Goal: Task Accomplishment & Management: Use online tool/utility

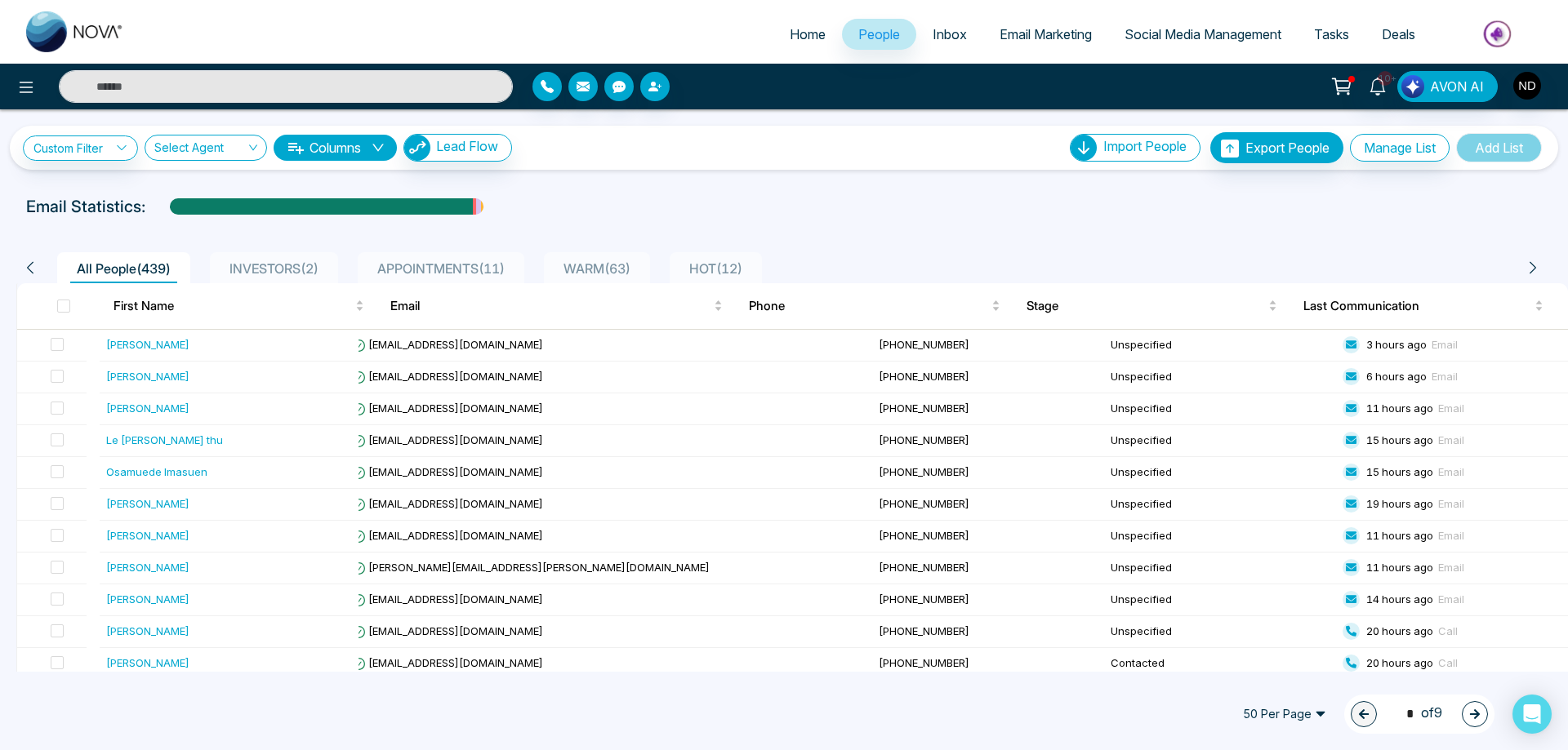
click at [1025, 32] on span "Email Marketing" at bounding box center [1045, 34] width 92 height 17
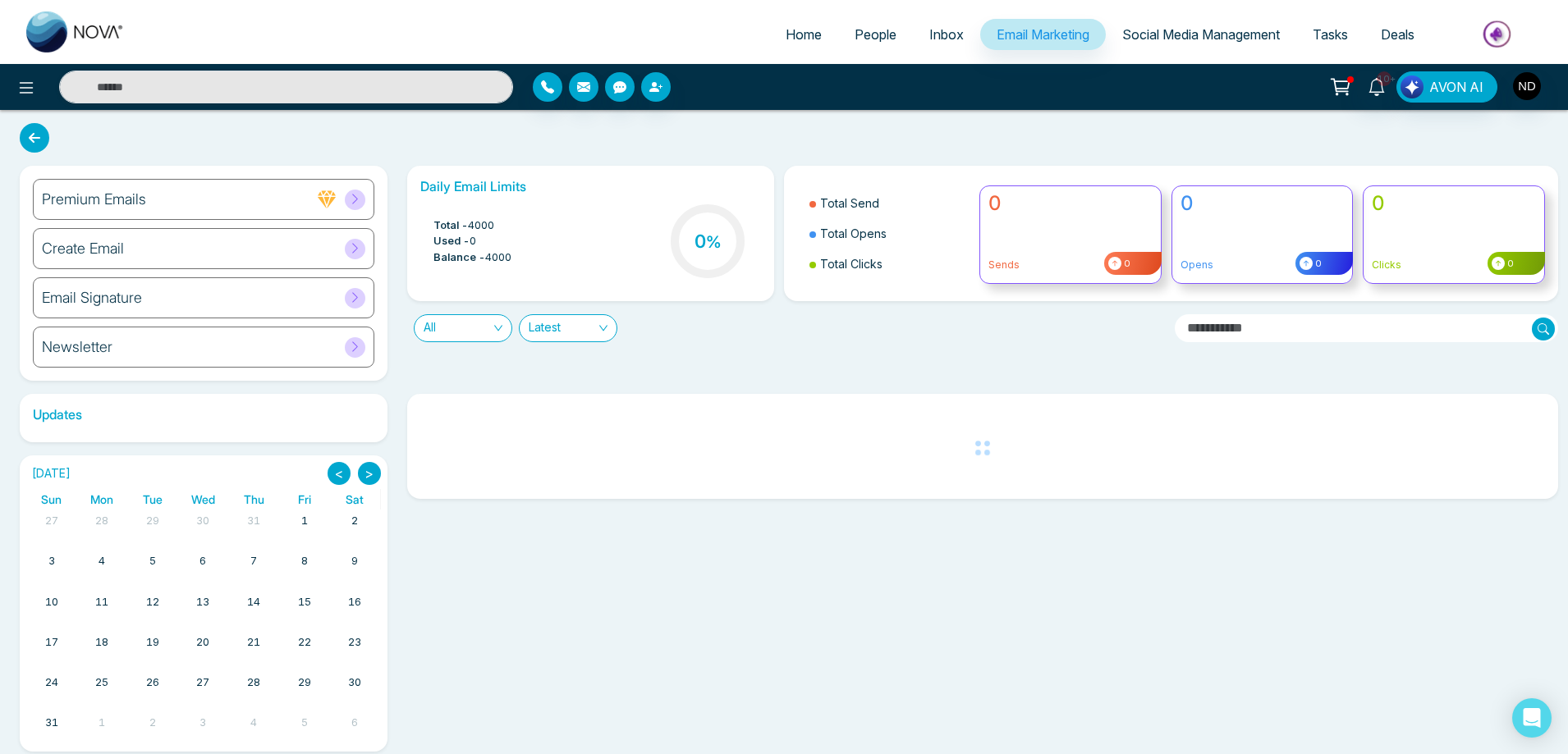
click at [104, 248] on h6 "Create Email" at bounding box center [82, 248] width 82 height 18
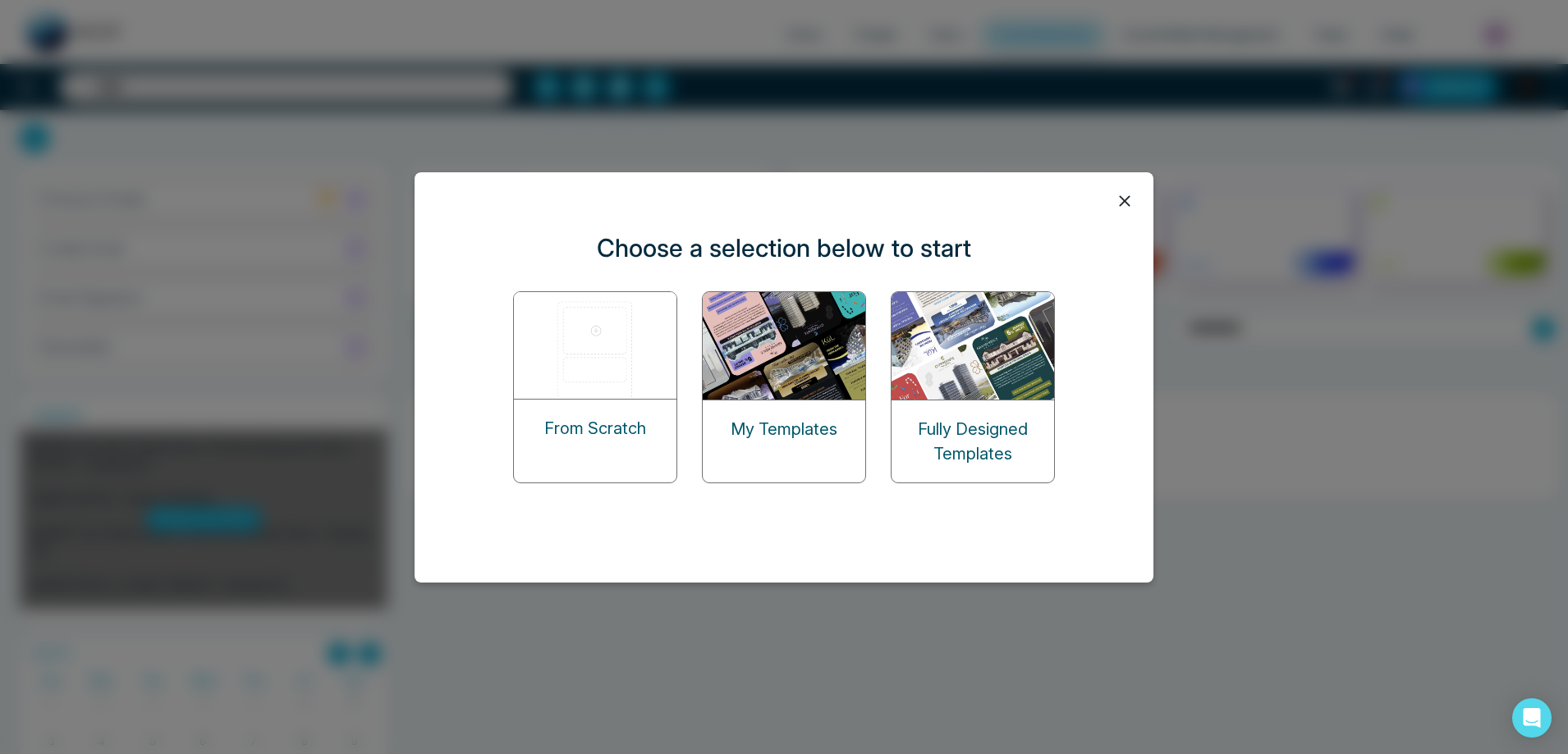
click at [808, 374] on img at bounding box center [784, 346] width 164 height 107
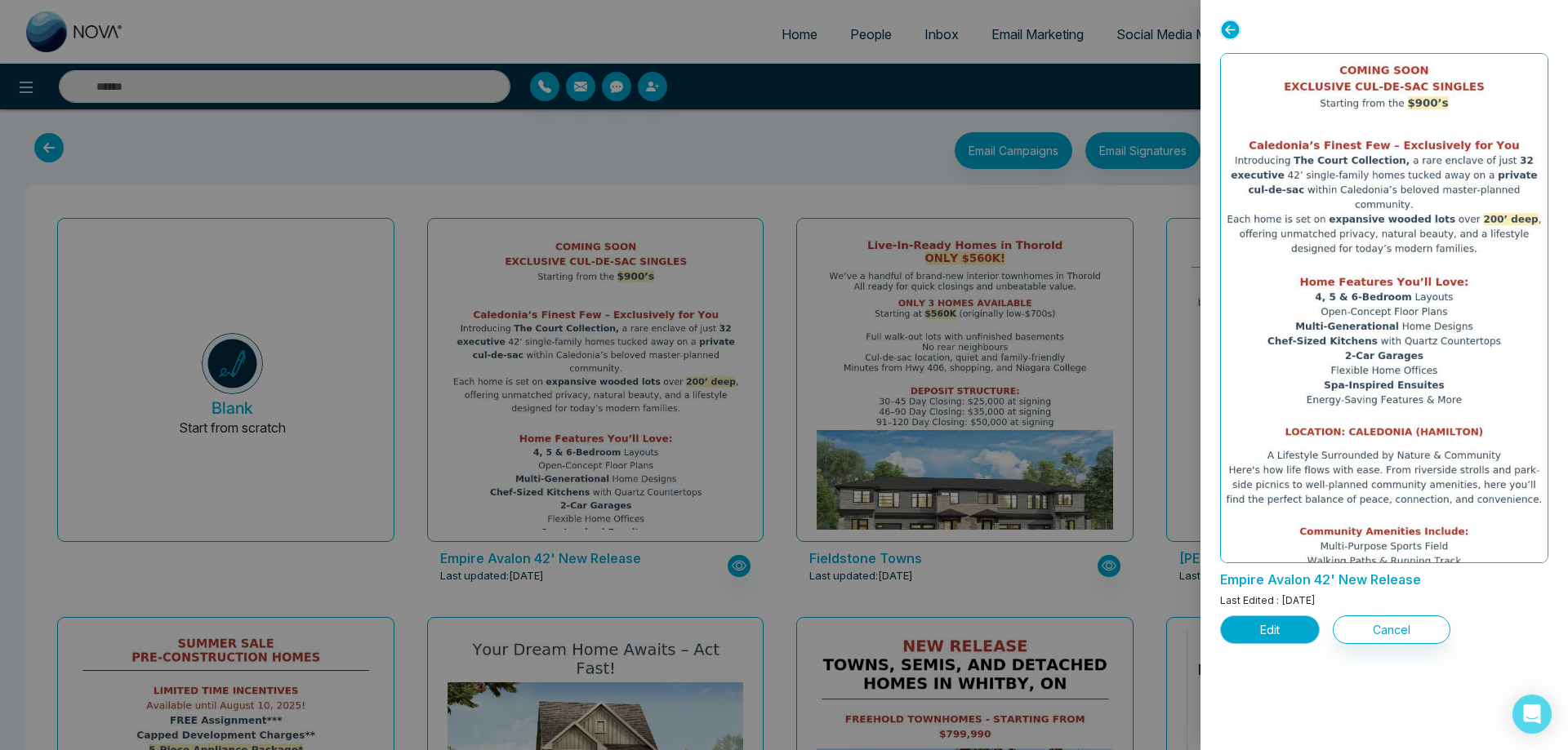
click at [1281, 634] on button "Edit" at bounding box center [1270, 629] width 100 height 29
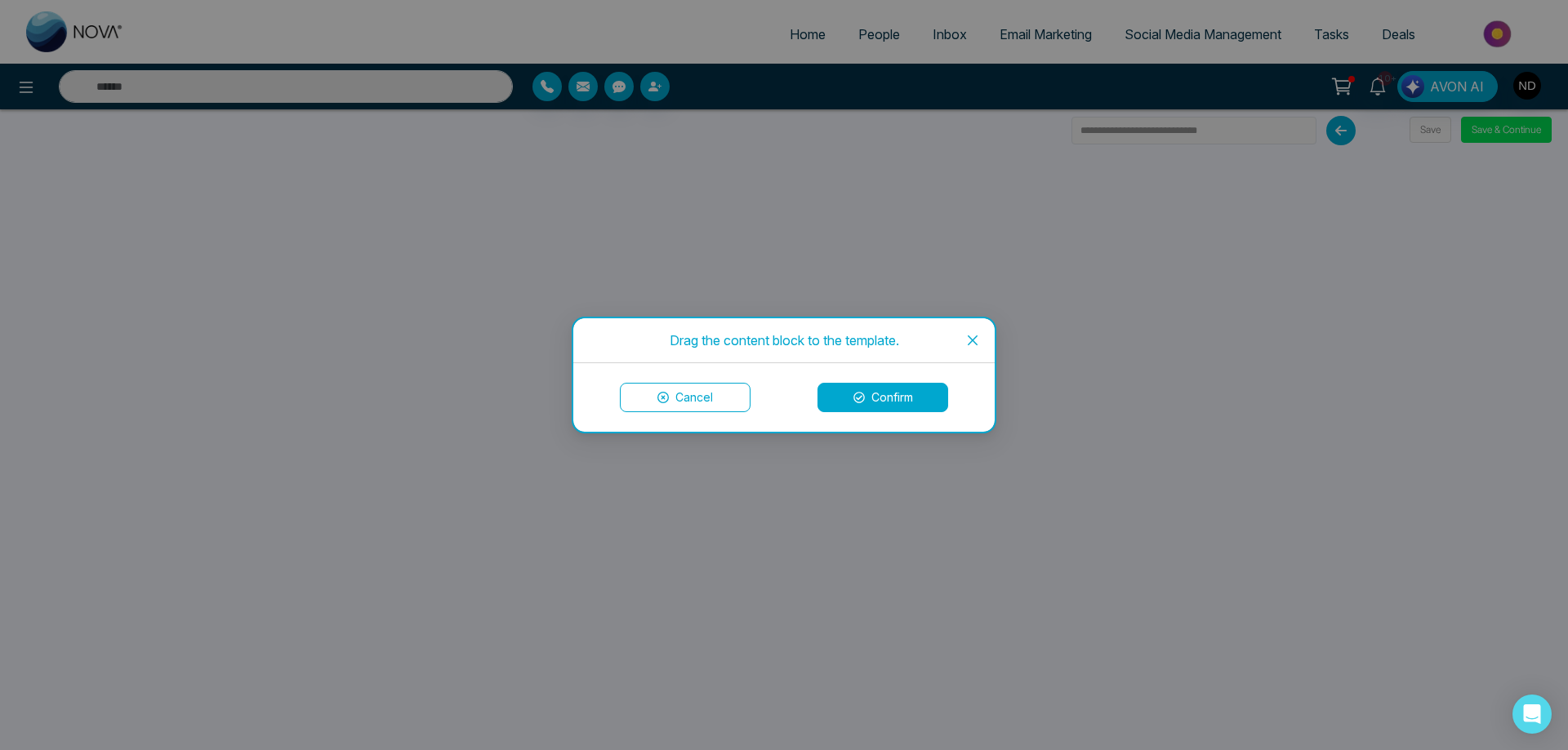
click at [975, 334] on icon "close" at bounding box center [973, 340] width 13 height 13
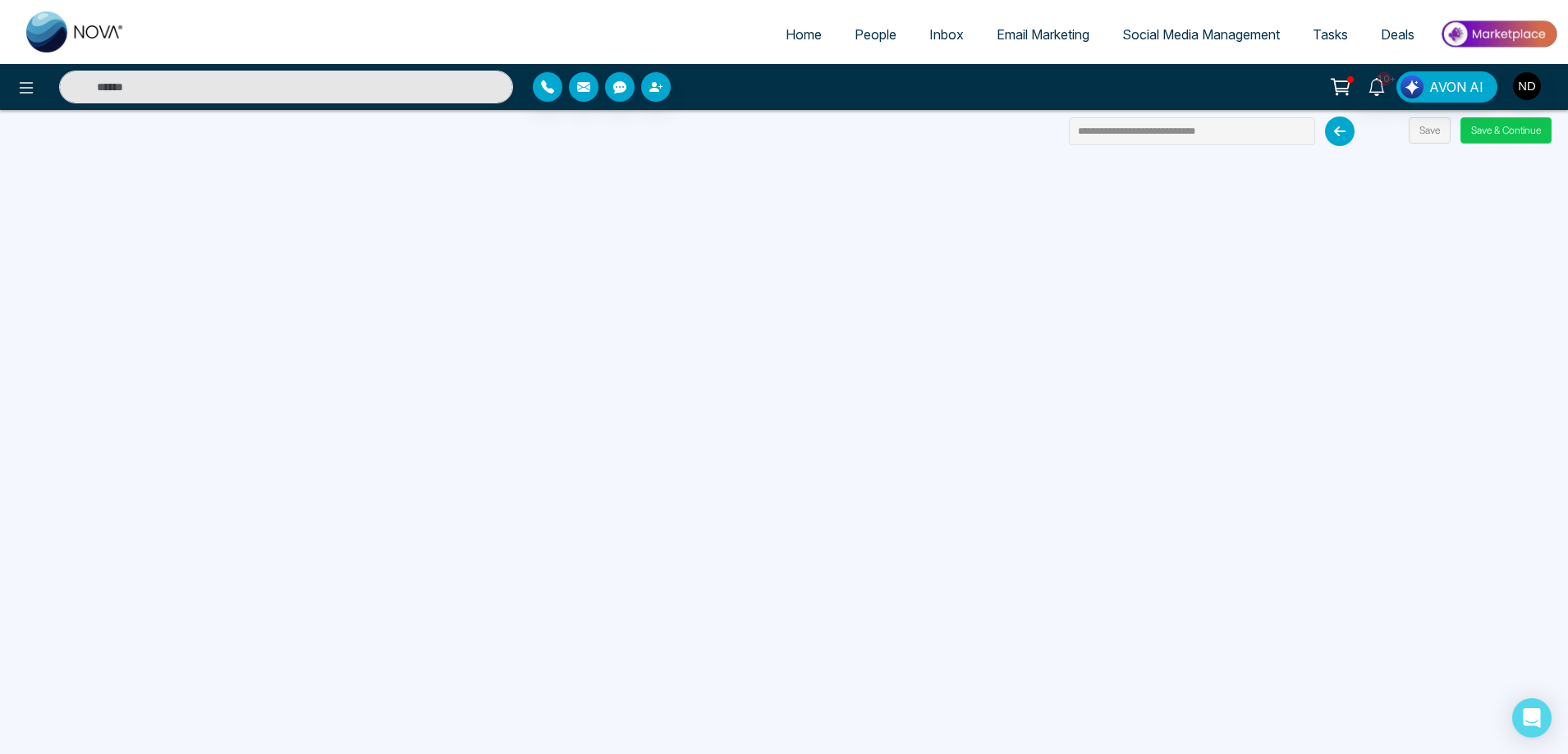
click at [1497, 130] on button "Save & Continue" at bounding box center [1506, 131] width 91 height 26
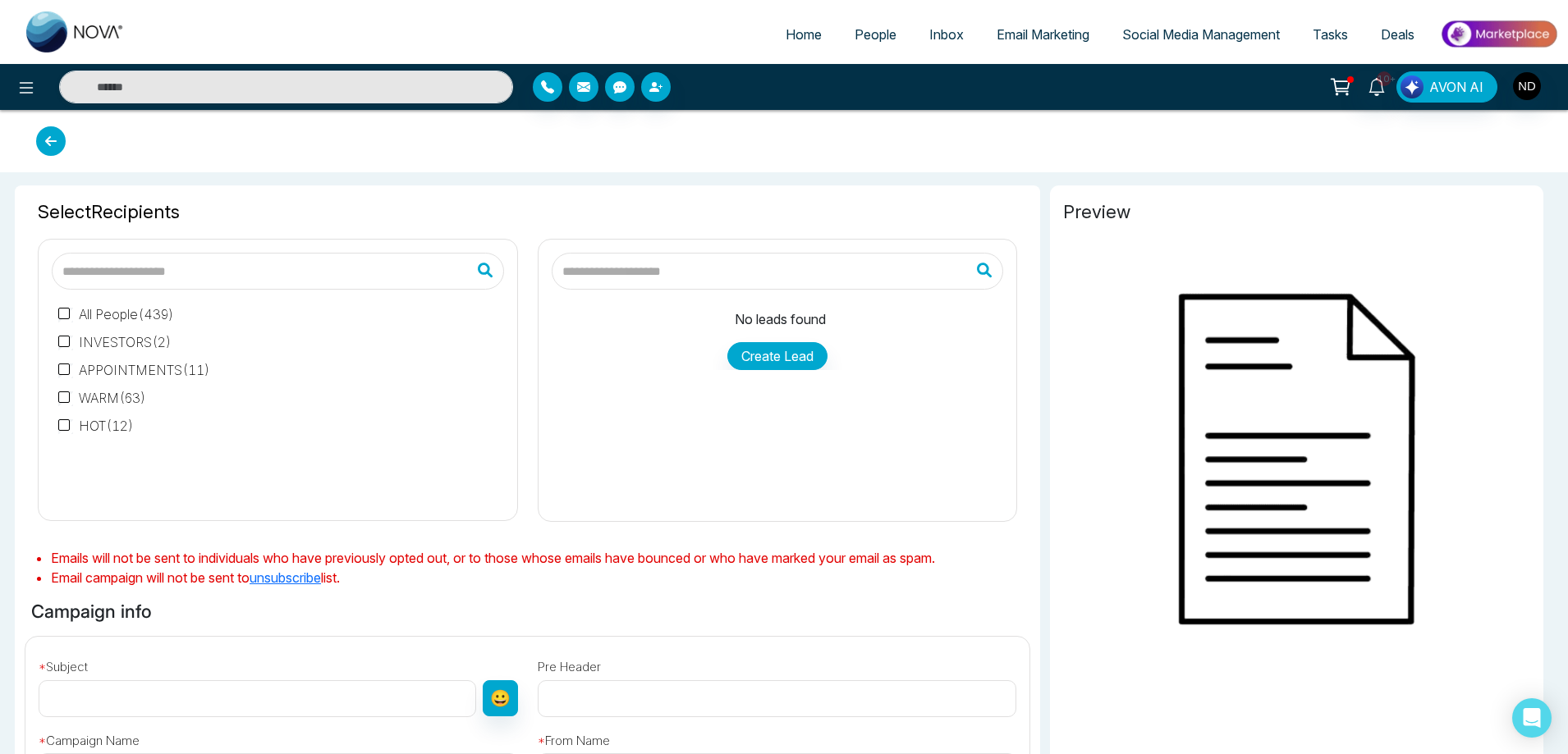
type input "**********"
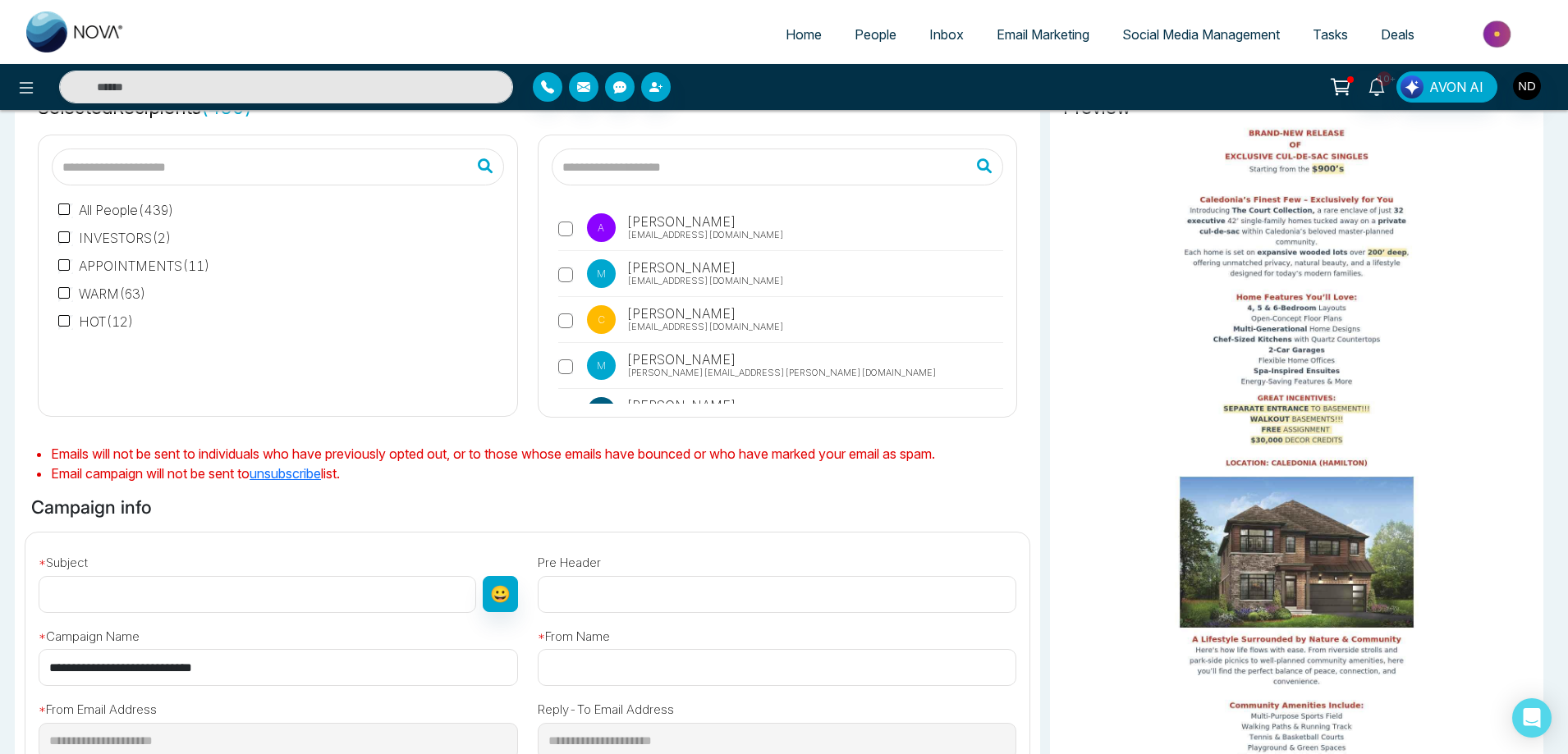
scroll to position [246, 0]
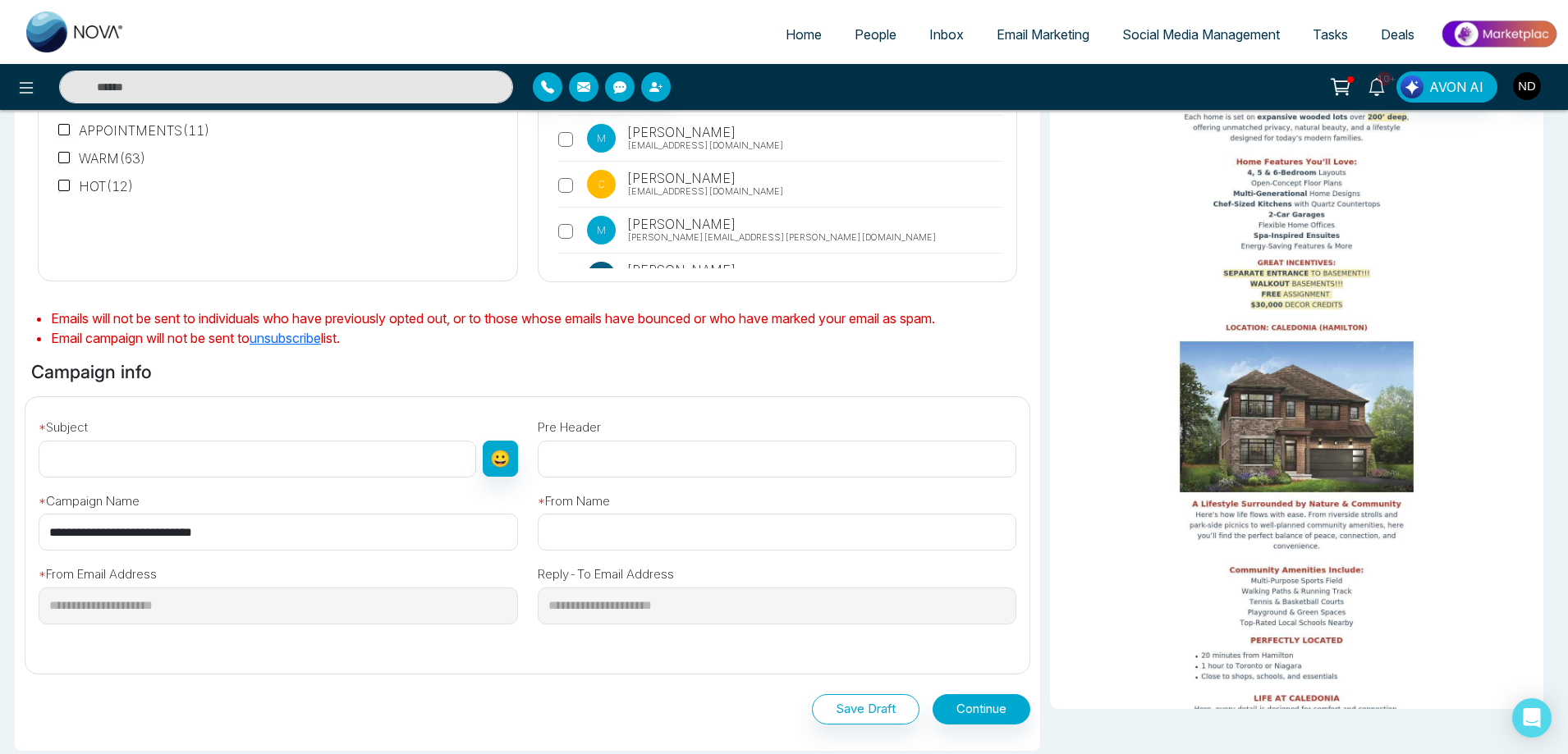
click at [180, 460] on input "text" at bounding box center [258, 459] width 437 height 37
paste input "**********"
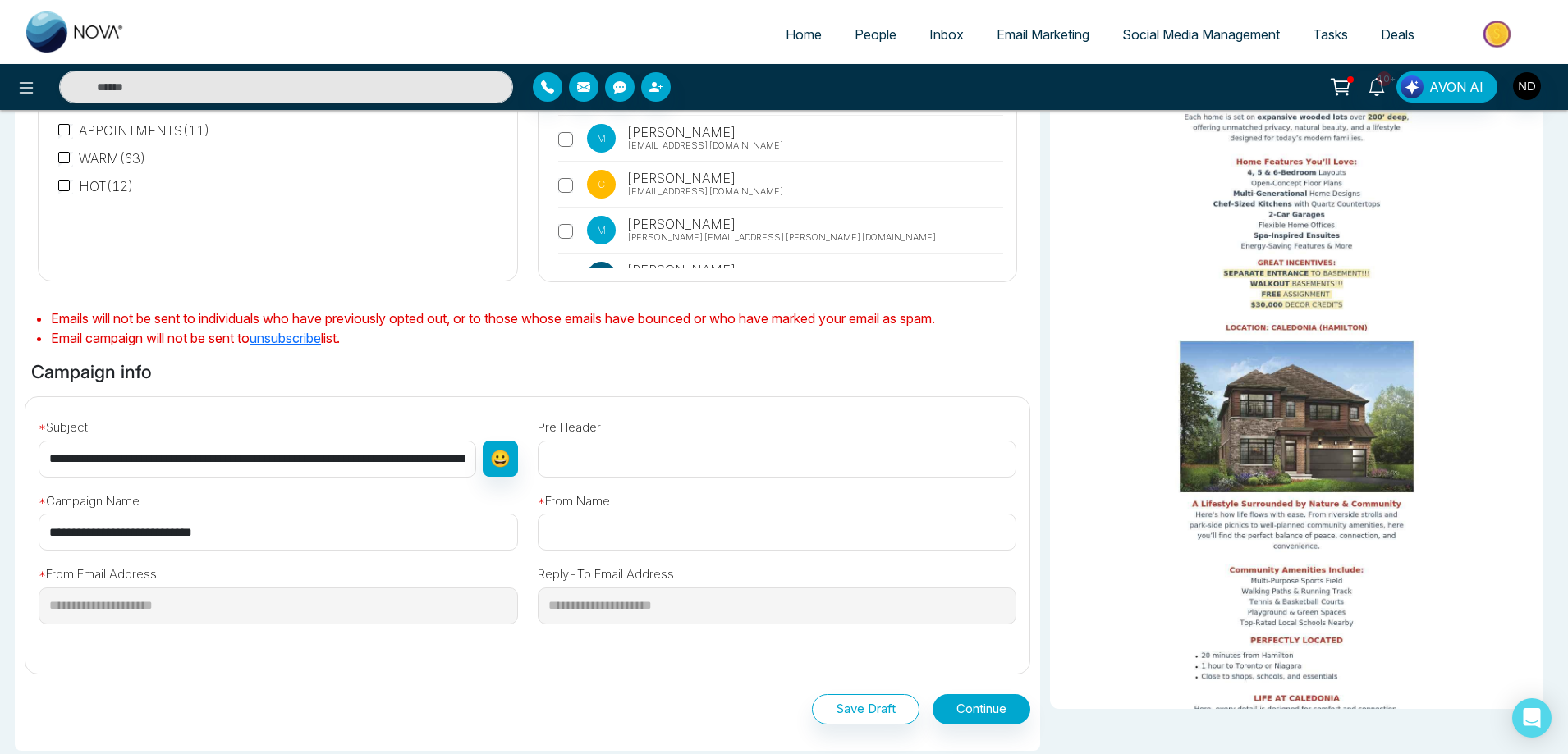
scroll to position [0, 94]
type input "**********"
click at [588, 530] on input "text" at bounding box center [777, 533] width 479 height 37
type input "**********"
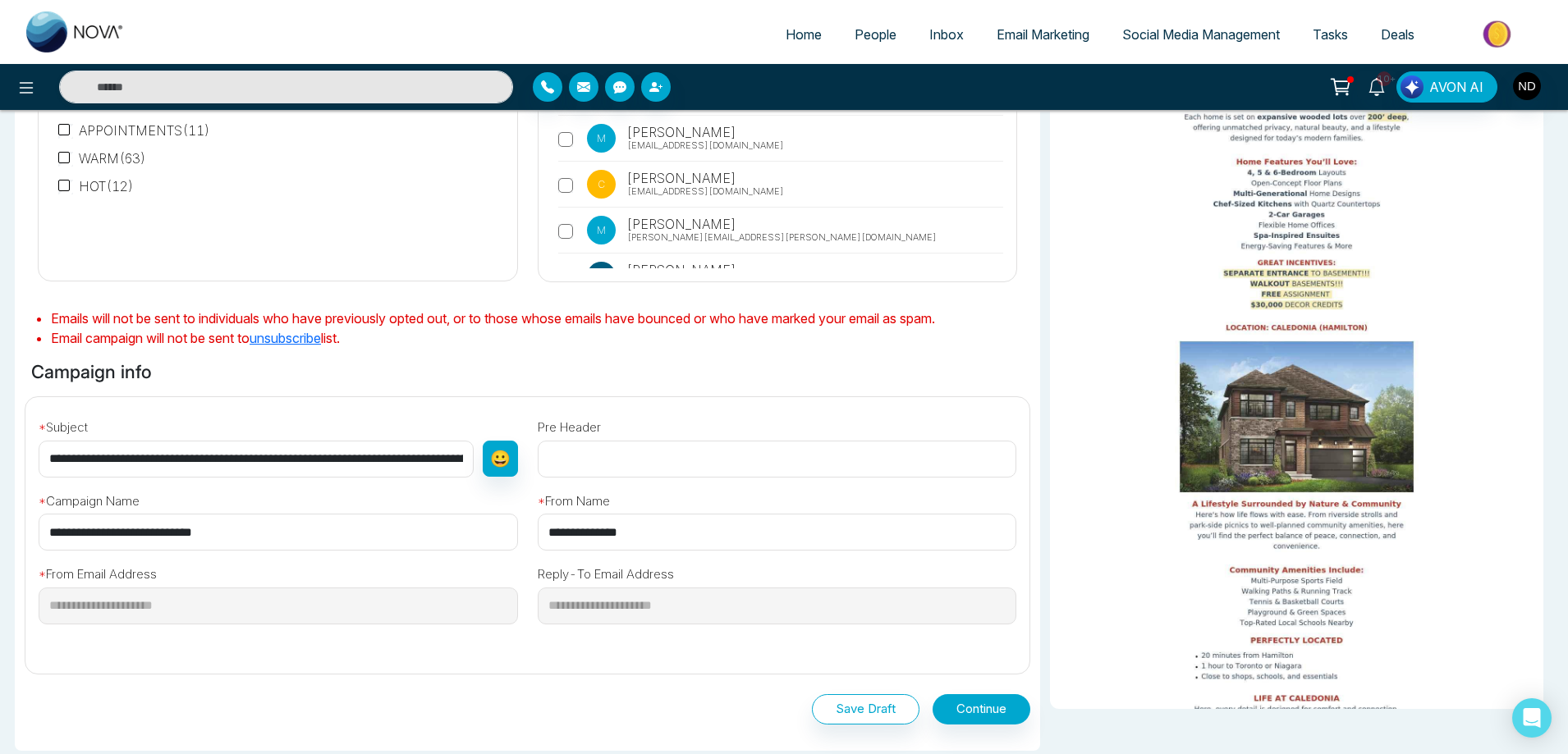
click at [655, 459] on input "text" at bounding box center [777, 459] width 479 height 37
type input "**********"
click at [979, 711] on button "Continue" at bounding box center [980, 710] width 97 height 31
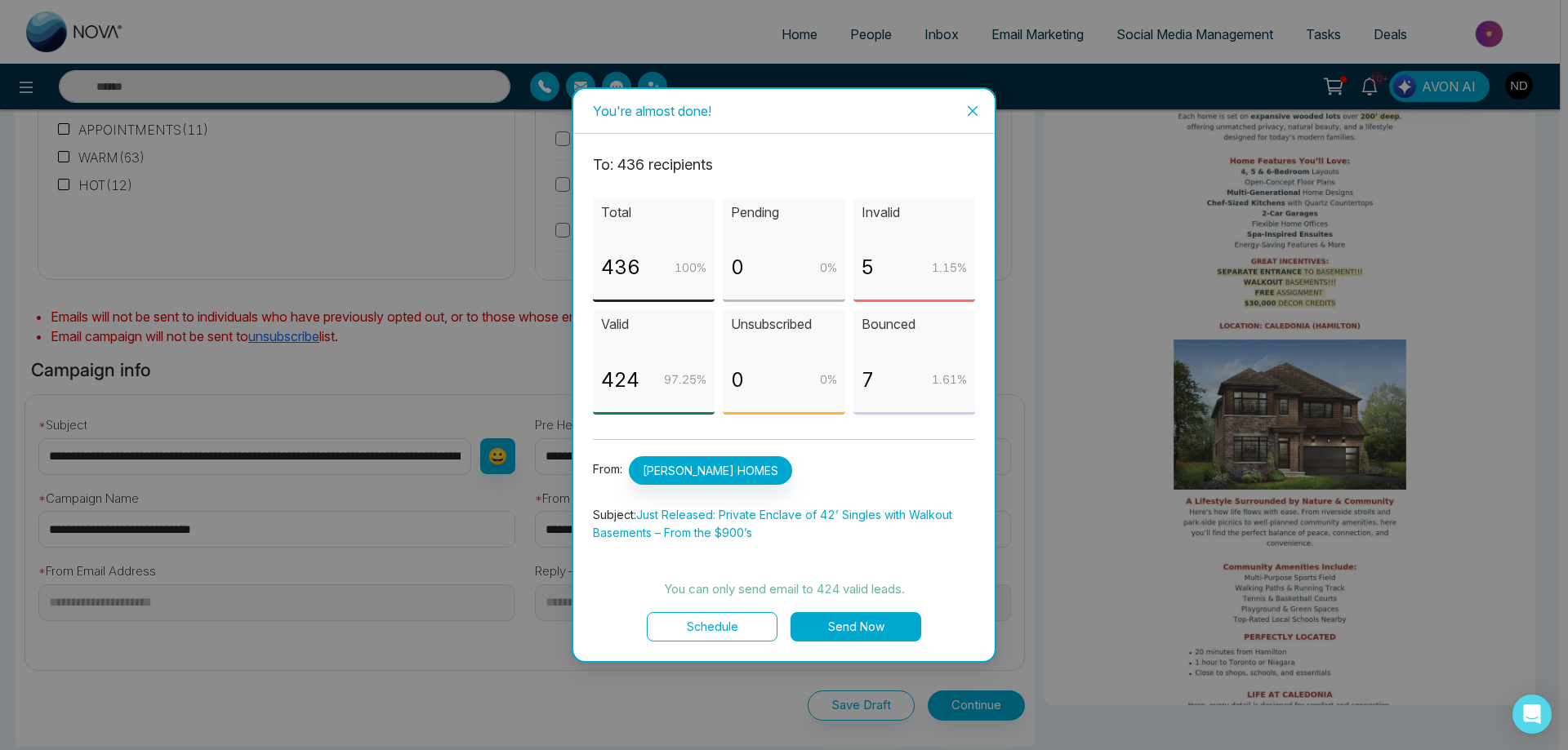
click at [858, 625] on button "Send Now" at bounding box center [856, 627] width 131 height 29
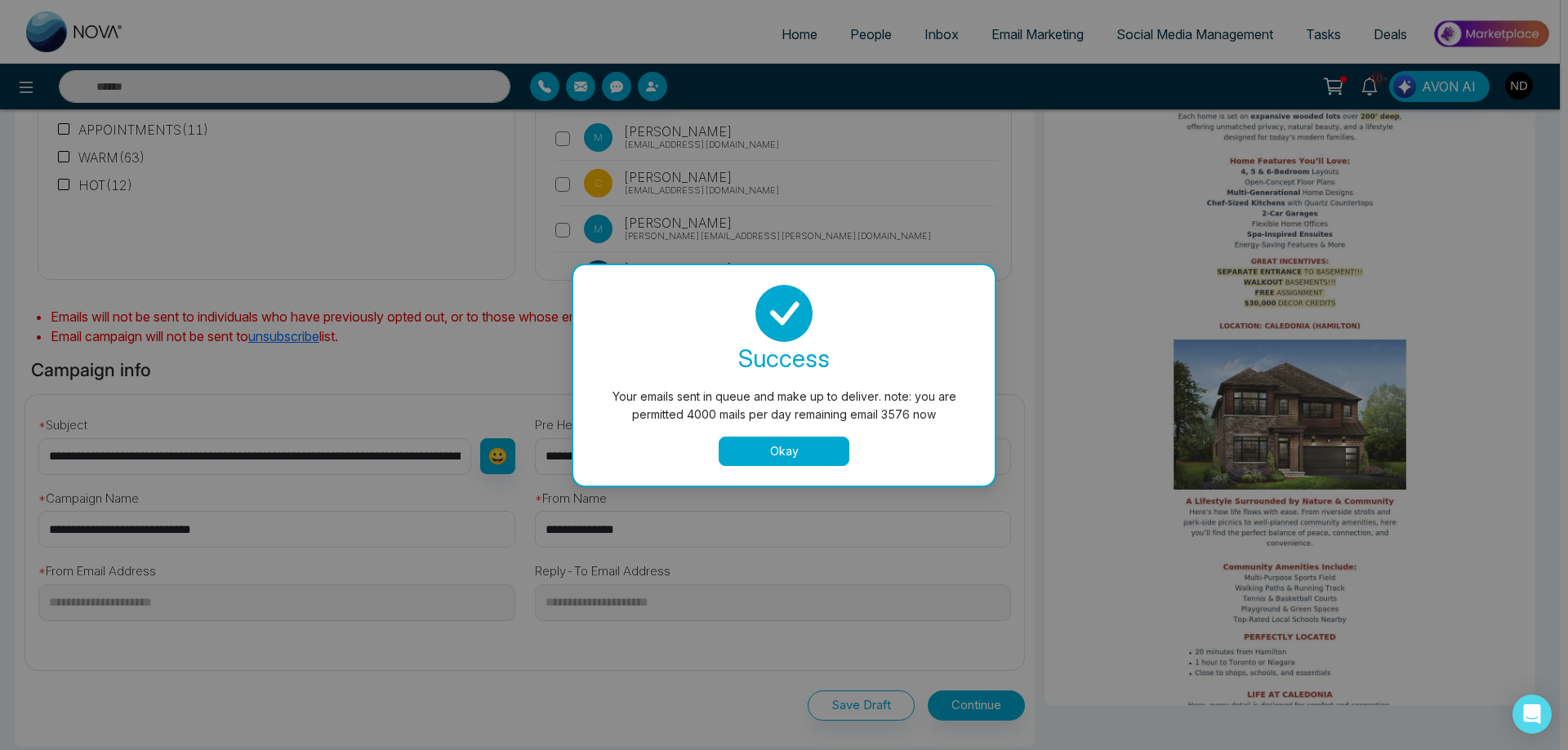
click at [781, 448] on button "Okay" at bounding box center [784, 451] width 131 height 29
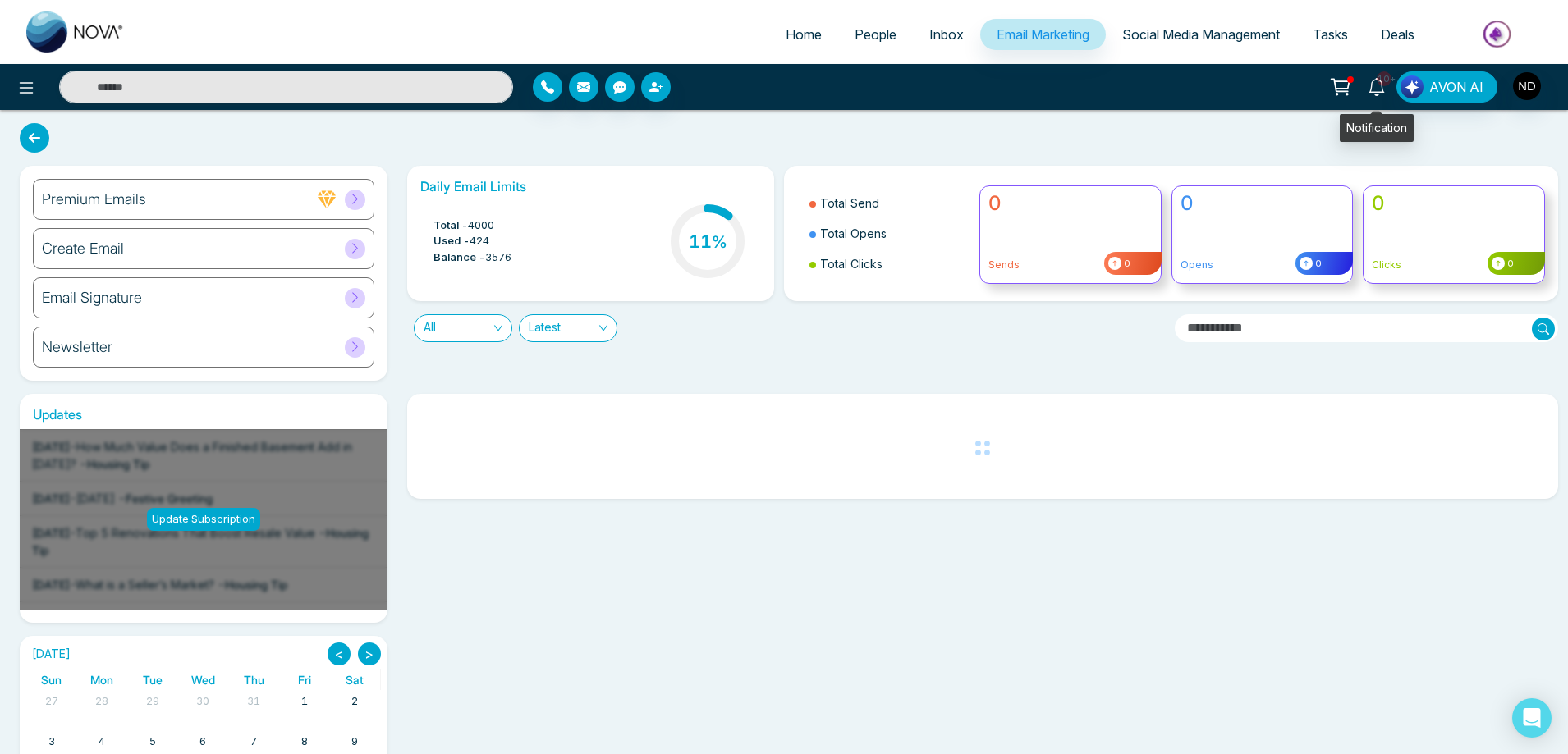
click at [1385, 82] on span "10+" at bounding box center [1385, 79] width 15 height 15
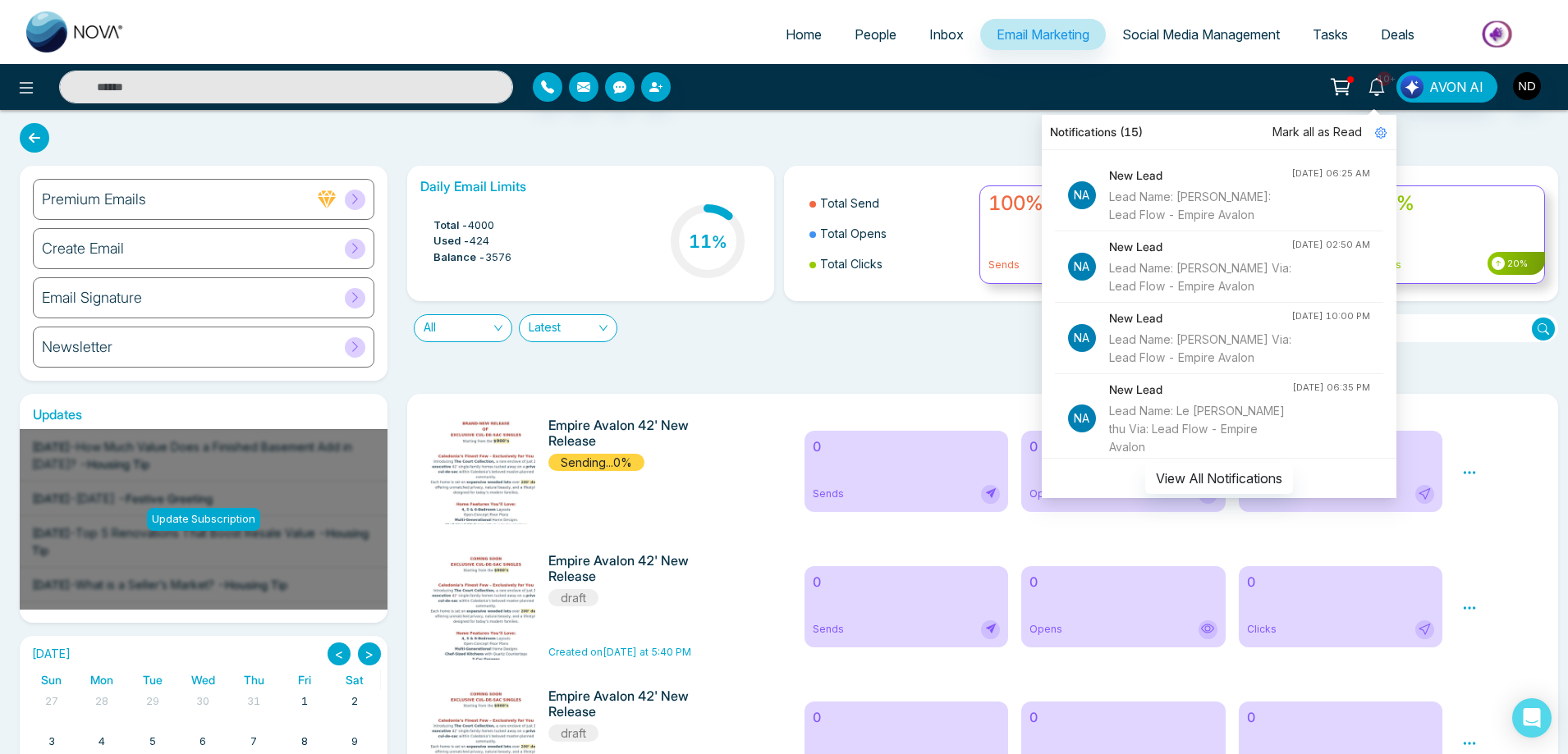
click at [896, 366] on div "Daily Email Limits Total - 4000 Used - 424 Balance - 3576 11 % Total Send Total…" at bounding box center [979, 273] width 1162 height 215
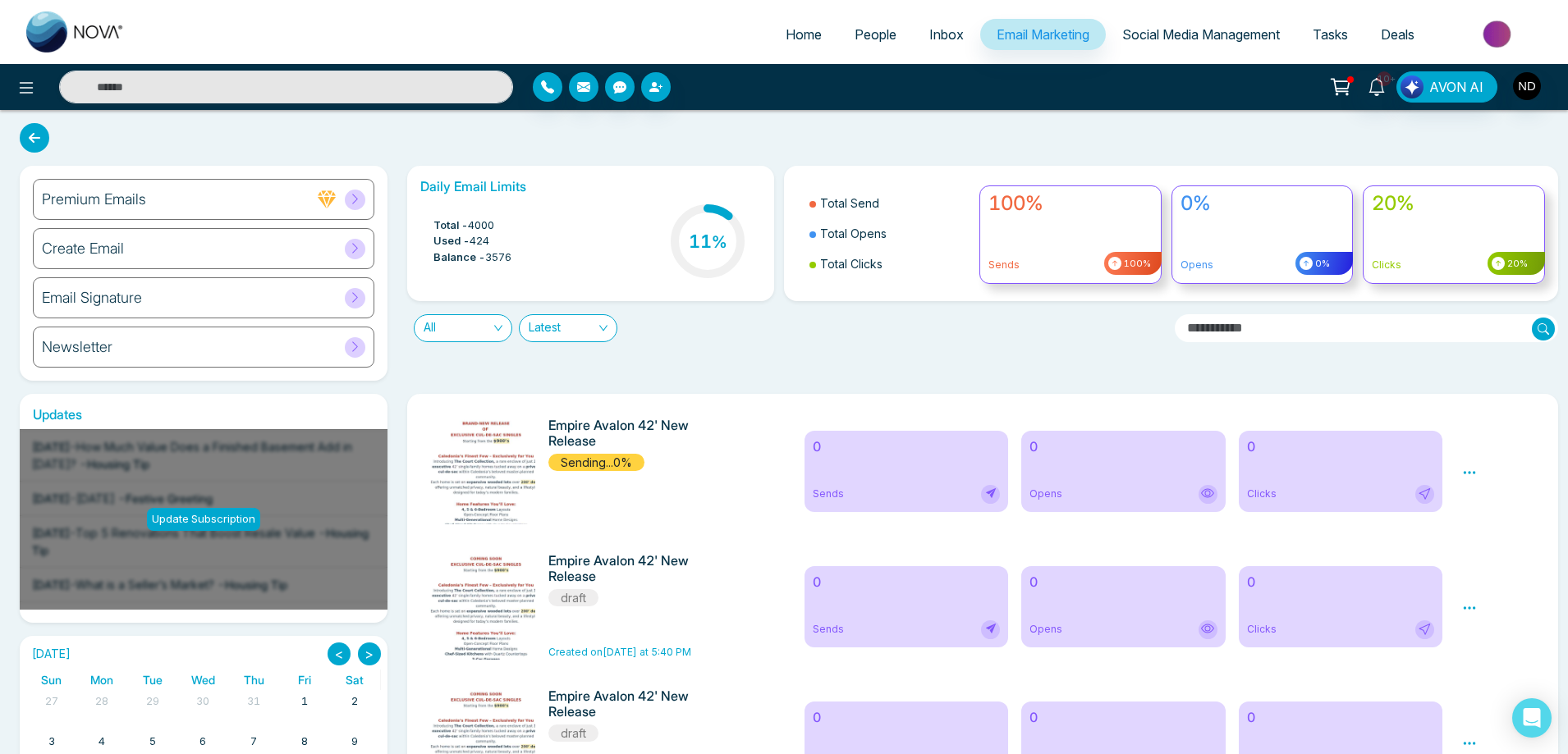
click at [811, 350] on div "Daily Email Limits Total - 4000 Used - 424 Balance - 3576 11 % Total Send Total…" at bounding box center [979, 273] width 1162 height 215
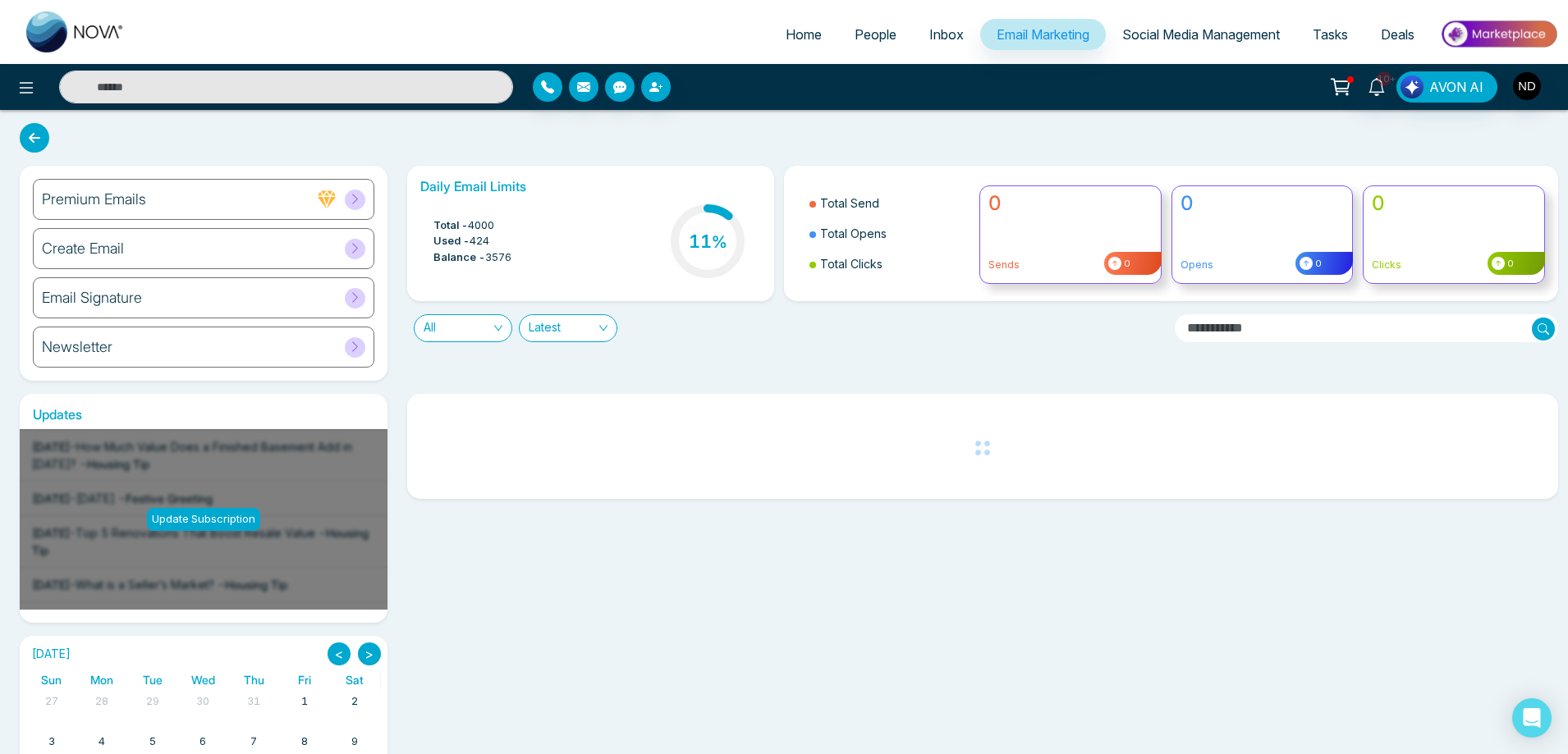
click at [106, 248] on h6 "Create Email" at bounding box center [82, 248] width 82 height 18
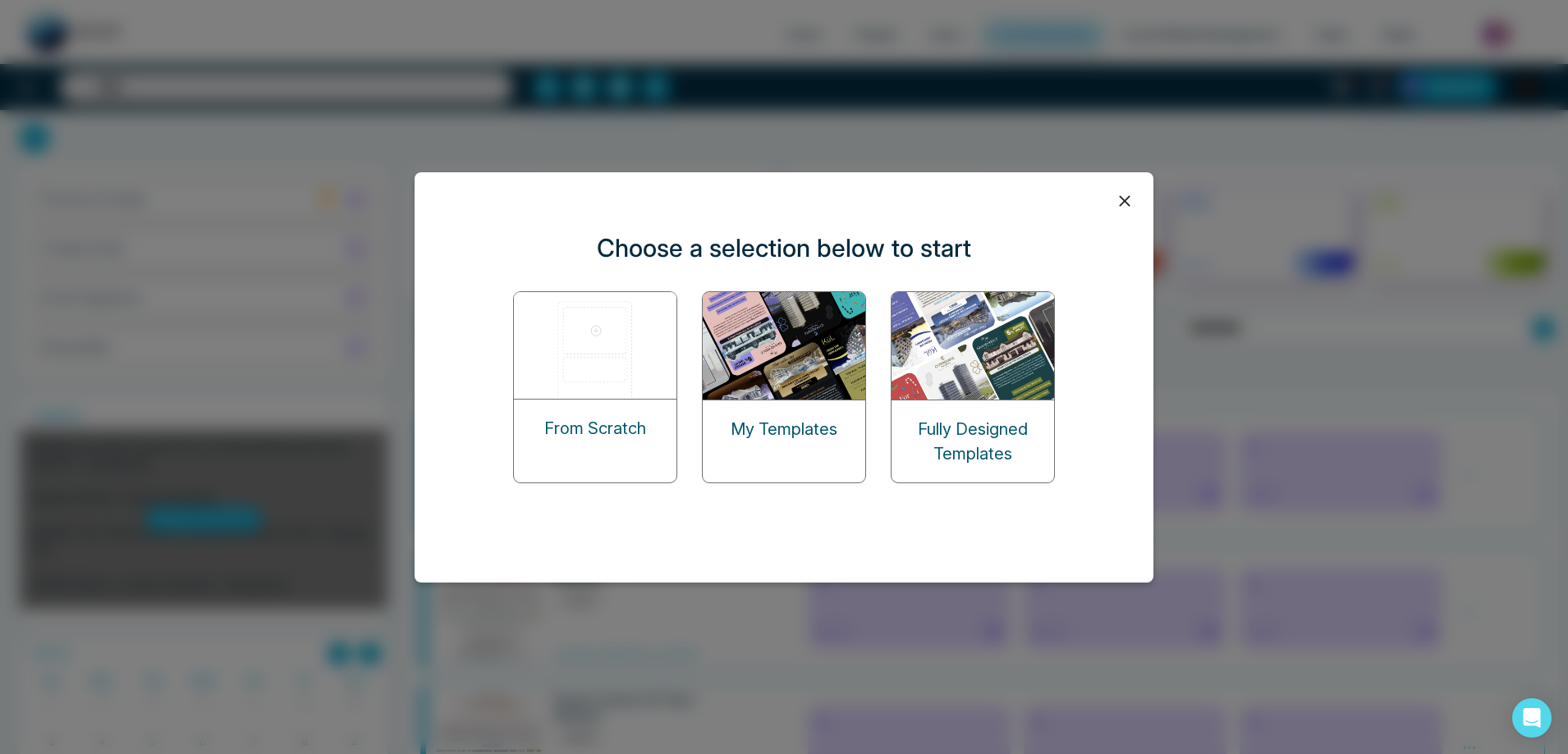
click at [778, 406] on div "My Templates" at bounding box center [783, 429] width 162 height 57
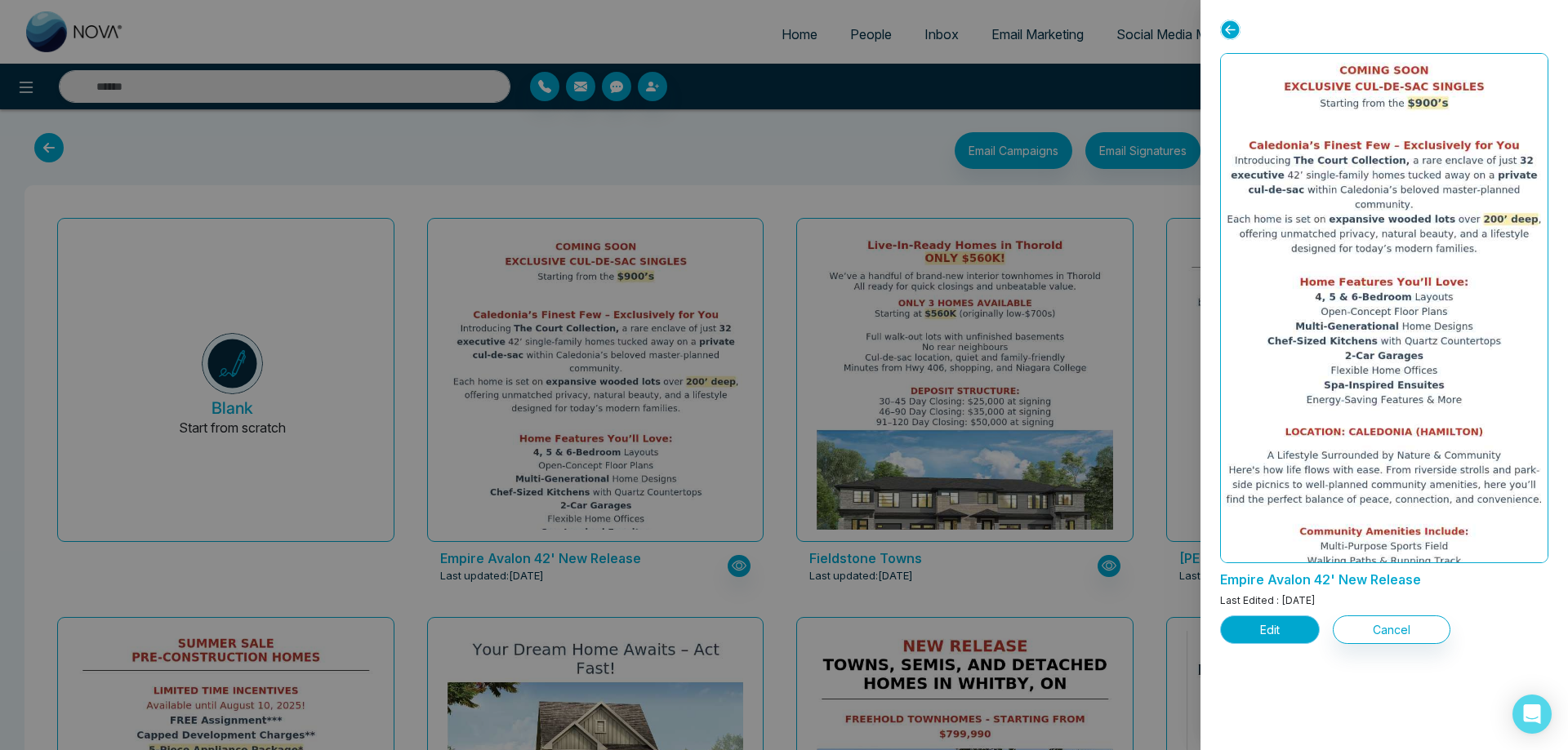
click at [1274, 629] on button "Edit" at bounding box center [1270, 629] width 100 height 29
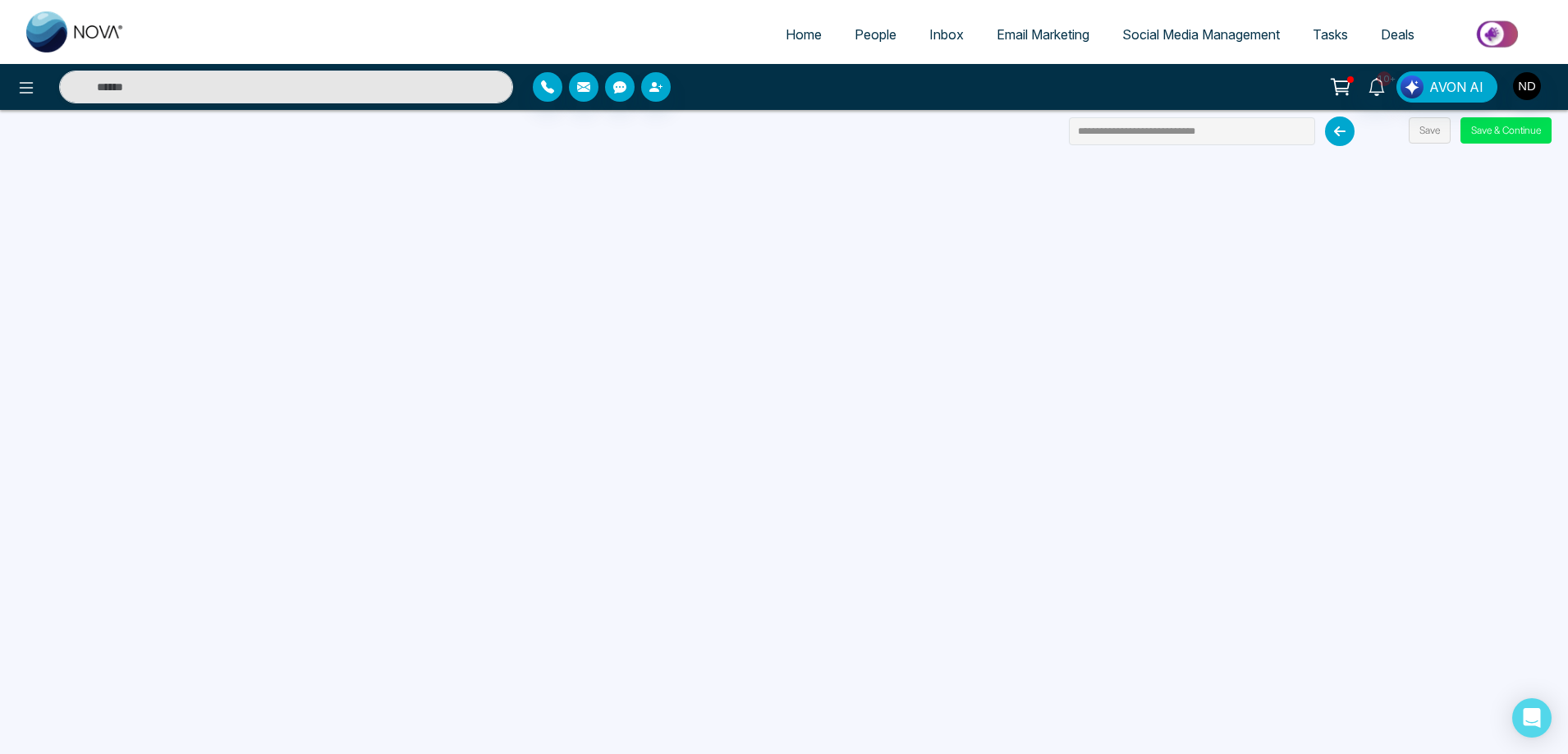
click at [1036, 32] on span "Email Marketing" at bounding box center [1043, 34] width 93 height 17
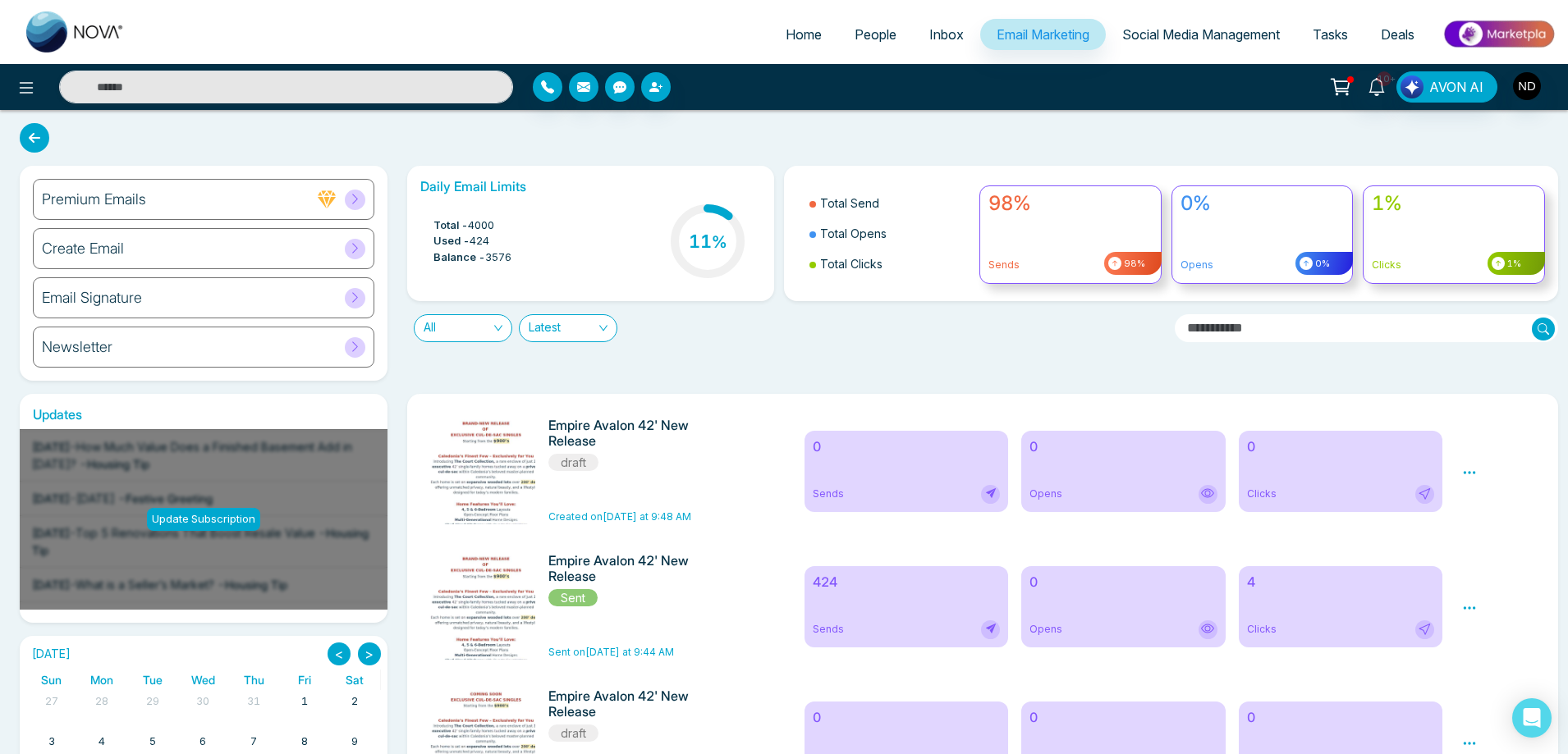
click at [795, 360] on div "Daily Email Limits Total - 4000 Used - 424 Balance - 3576 11 % Total Send Total…" at bounding box center [979, 273] width 1162 height 215
click at [1475, 473] on icon at bounding box center [1470, 472] width 12 height 3
click at [1491, 545] on span "Delete" at bounding box center [1493, 544] width 36 height 14
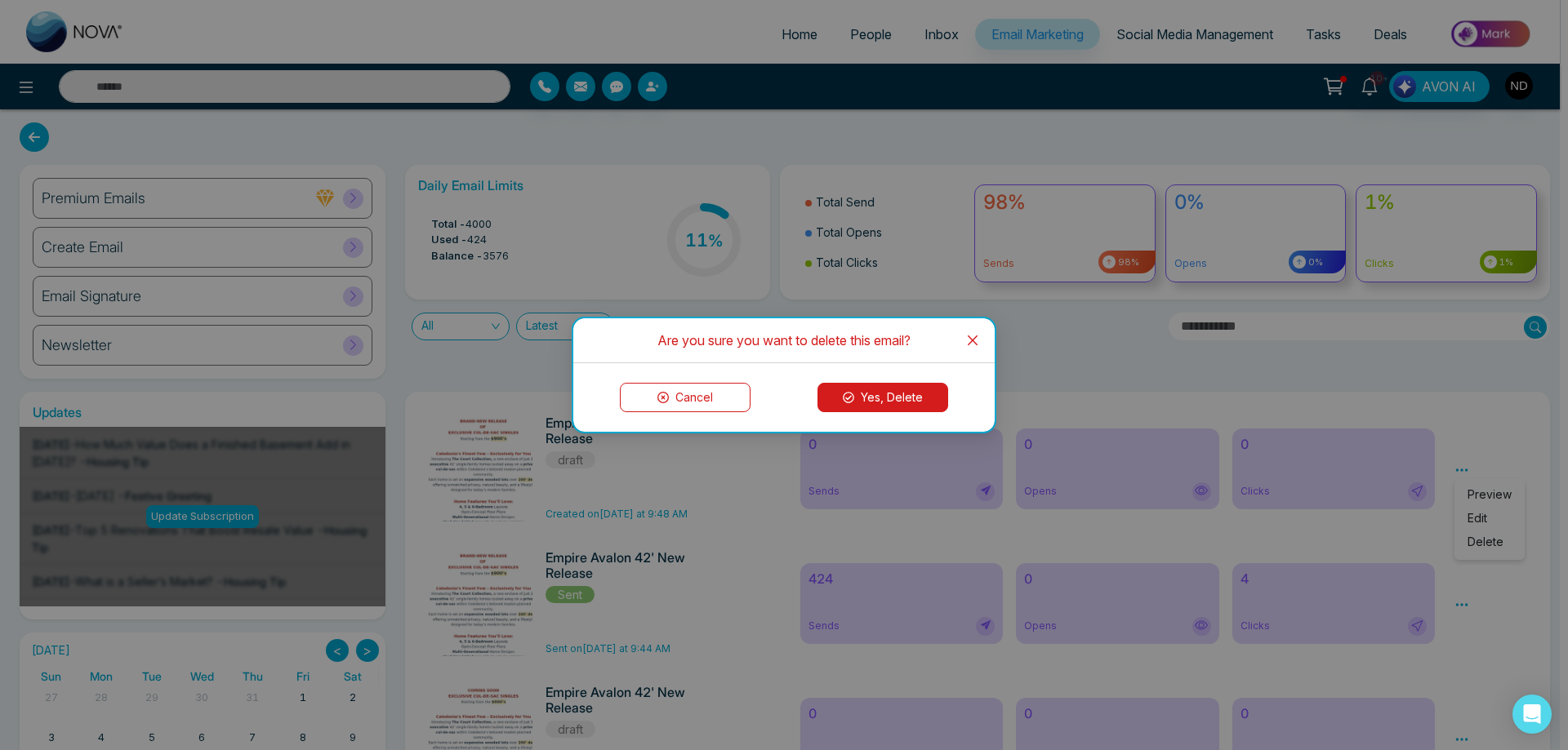
click at [892, 399] on button "Yes, Delete" at bounding box center [883, 398] width 131 height 29
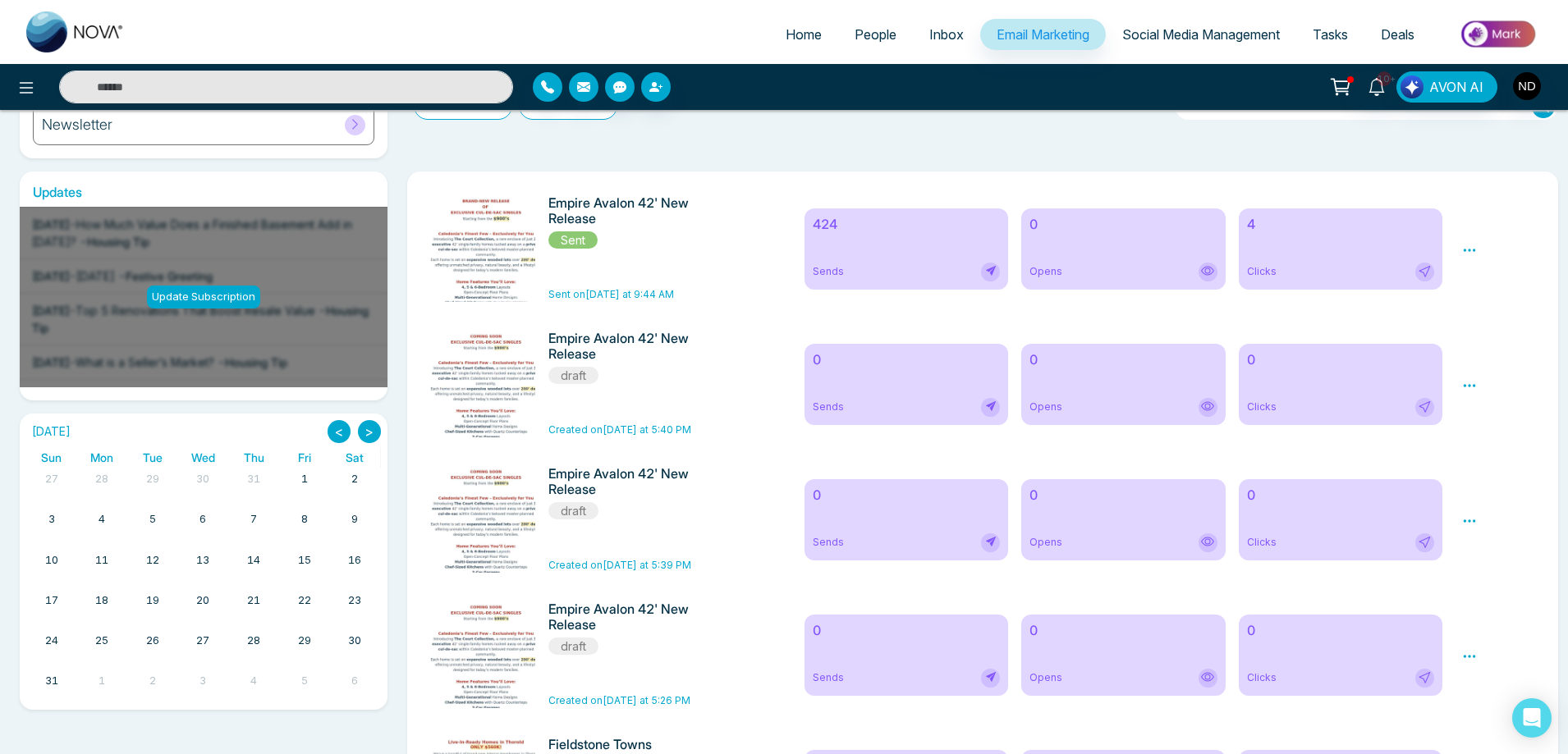
scroll to position [246, 0]
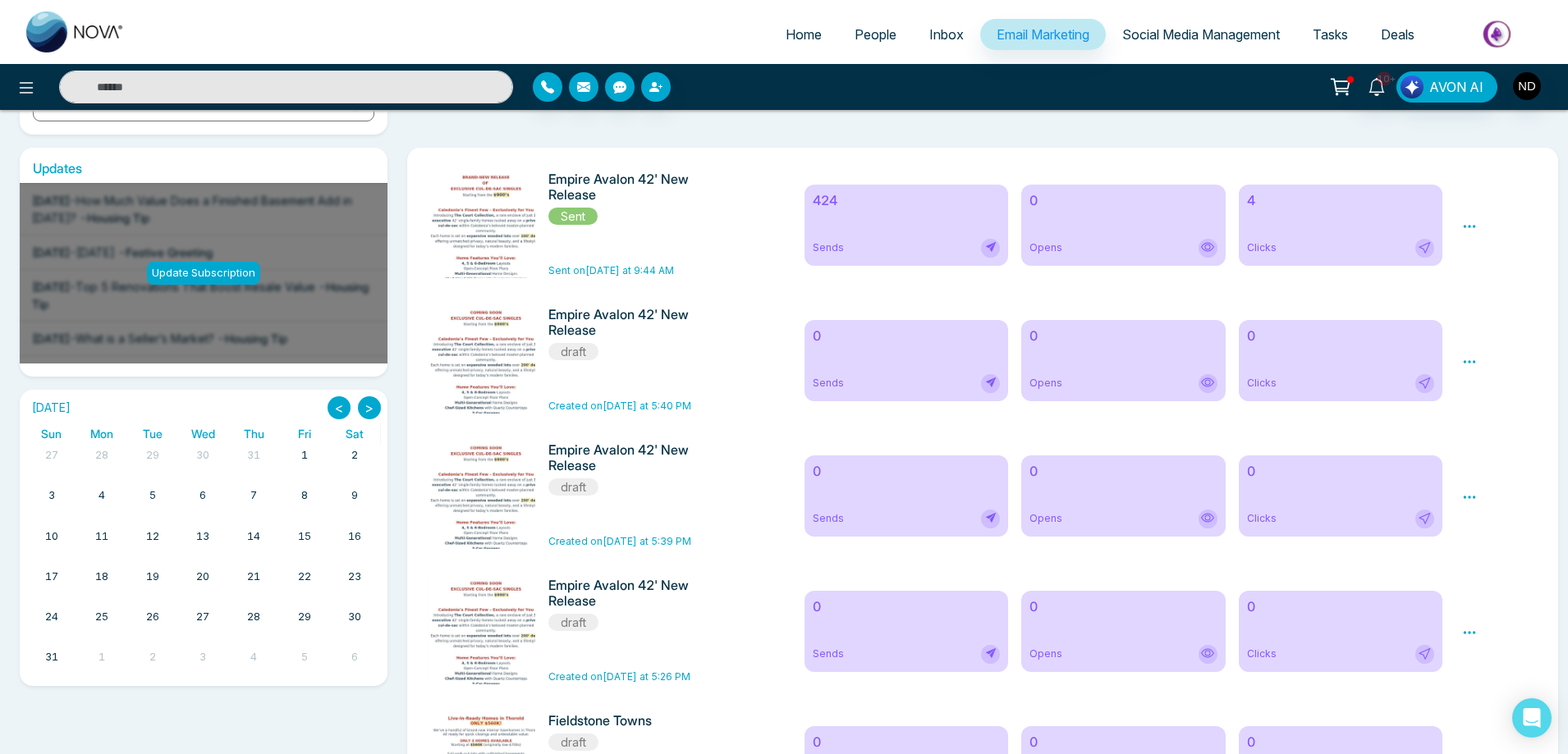
click at [1474, 367] on icon at bounding box center [1470, 362] width 15 height 15
click at [1498, 432] on span "Delete" at bounding box center [1493, 434] width 36 height 14
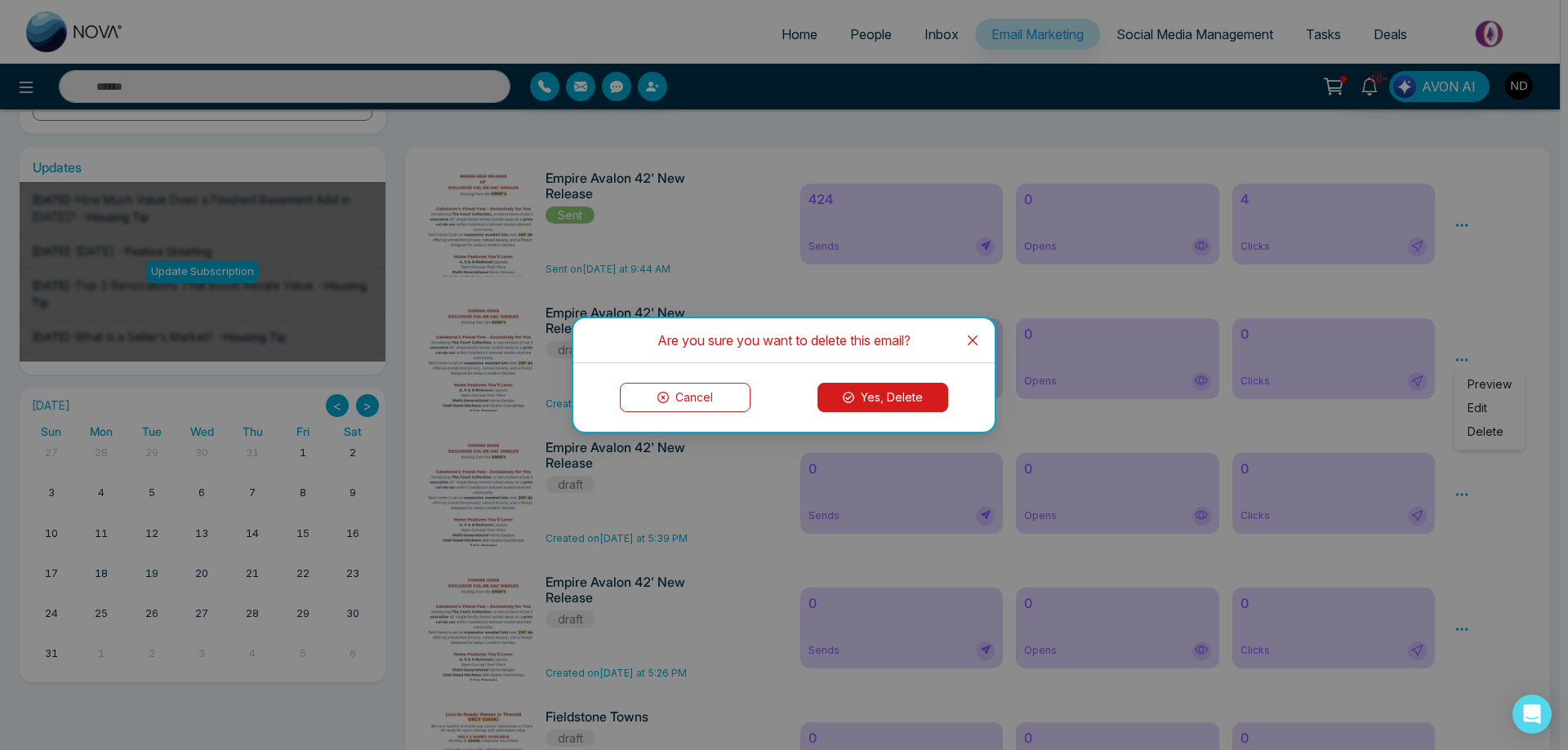
click at [914, 404] on button "Yes, Delete" at bounding box center [883, 398] width 131 height 29
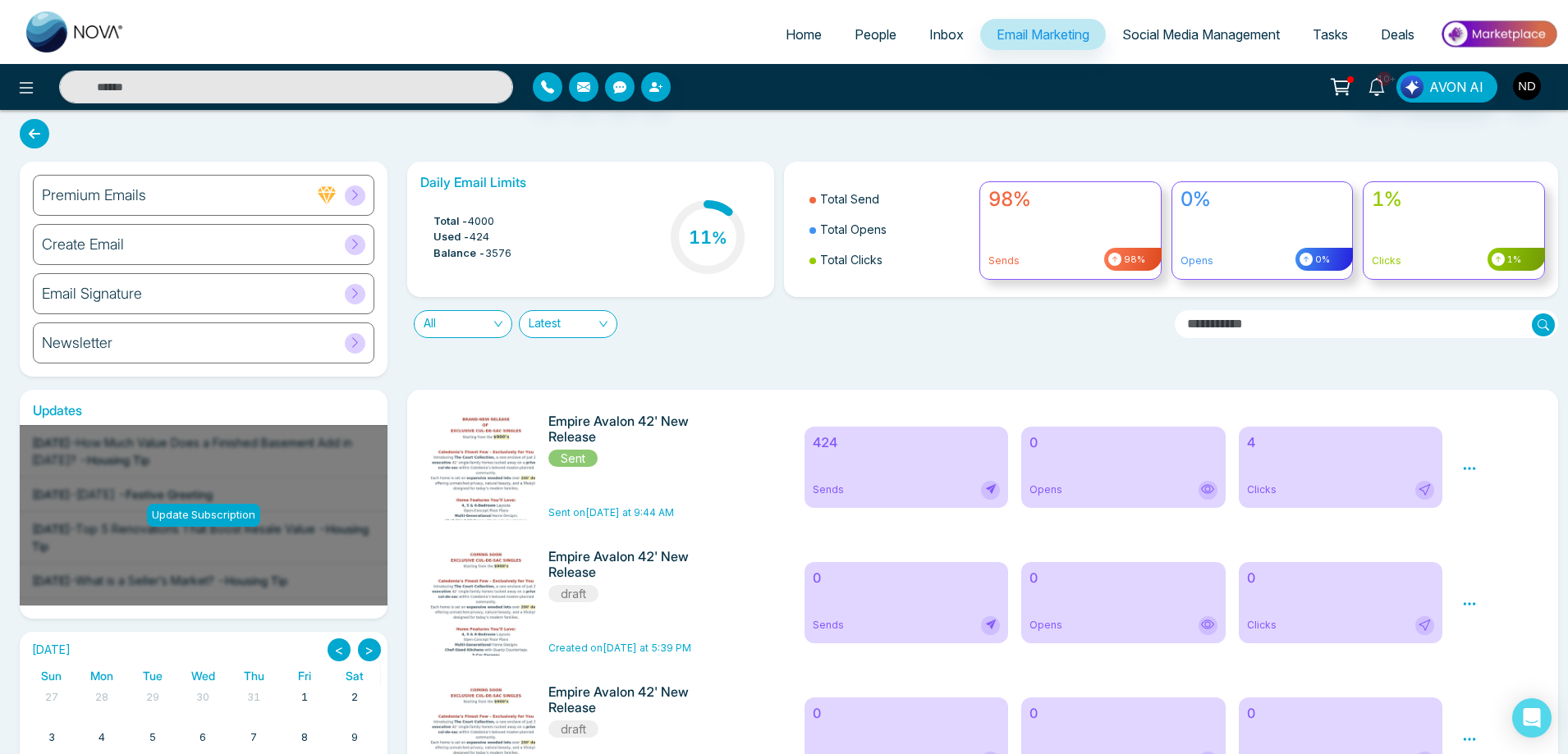
scroll to position [0, 0]
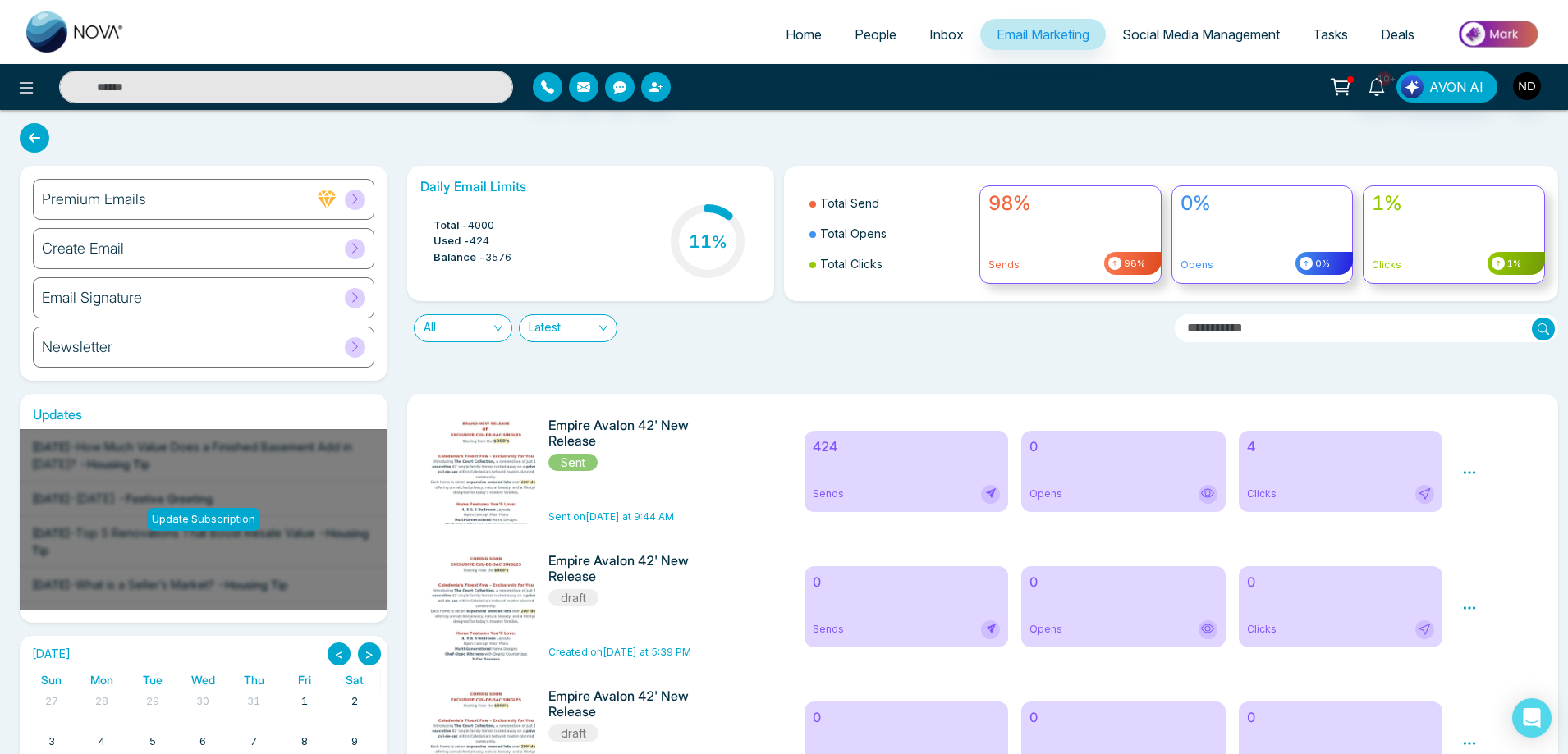
click at [1258, 493] on span "Clicks" at bounding box center [1262, 494] width 30 height 15
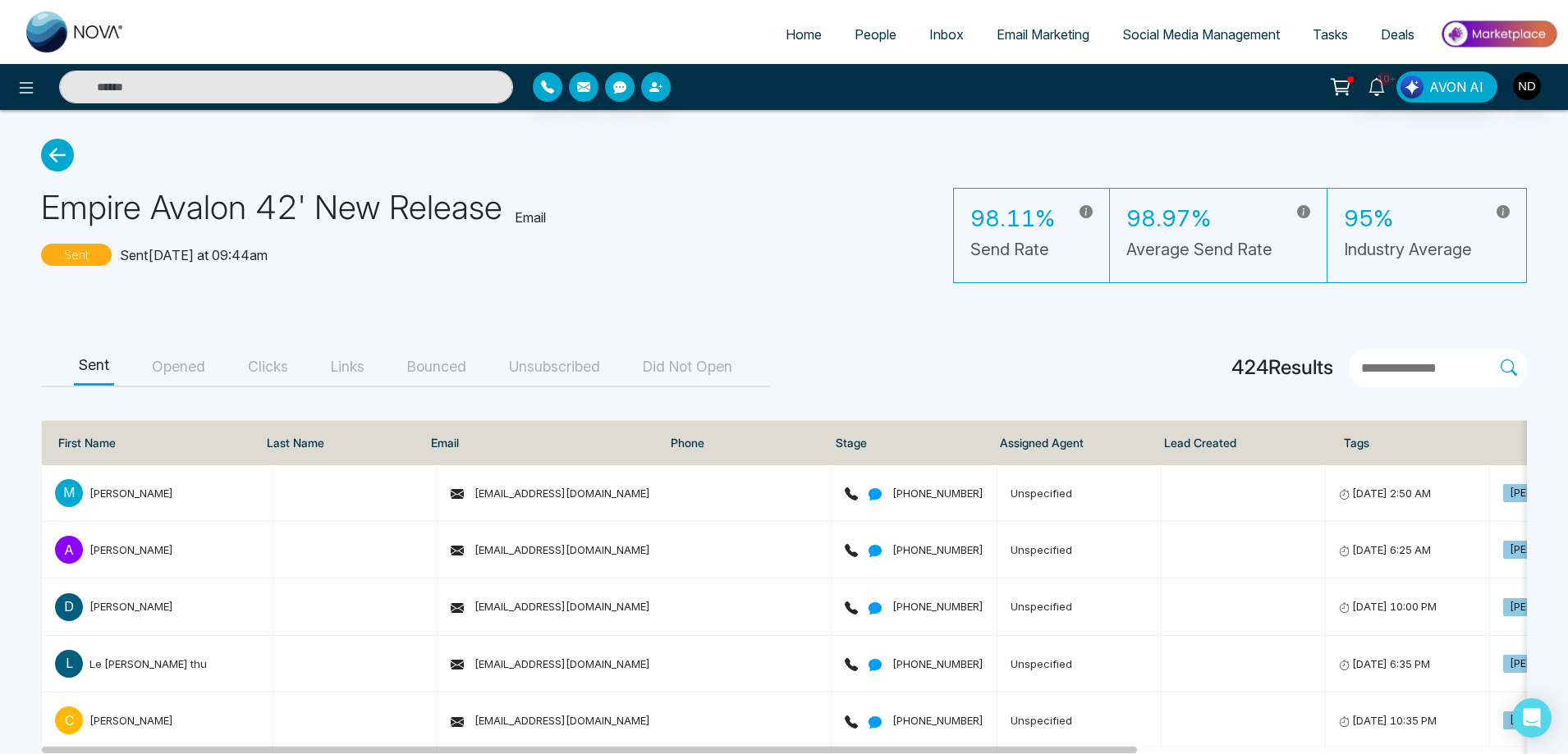
click at [262, 372] on button "Clicks" at bounding box center [268, 368] width 50 height 37
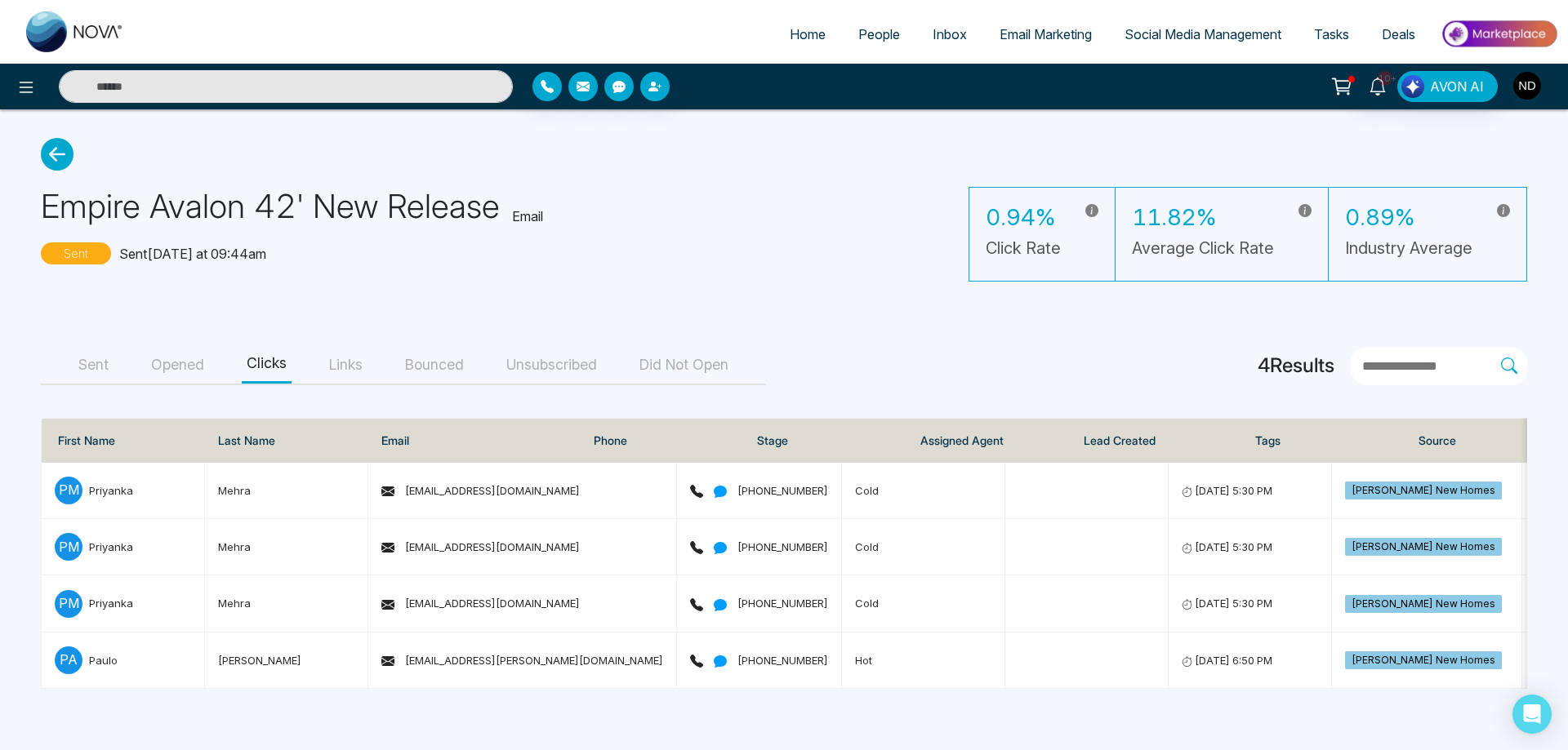
click at [1532, 86] on img "button" at bounding box center [1527, 86] width 28 height 28
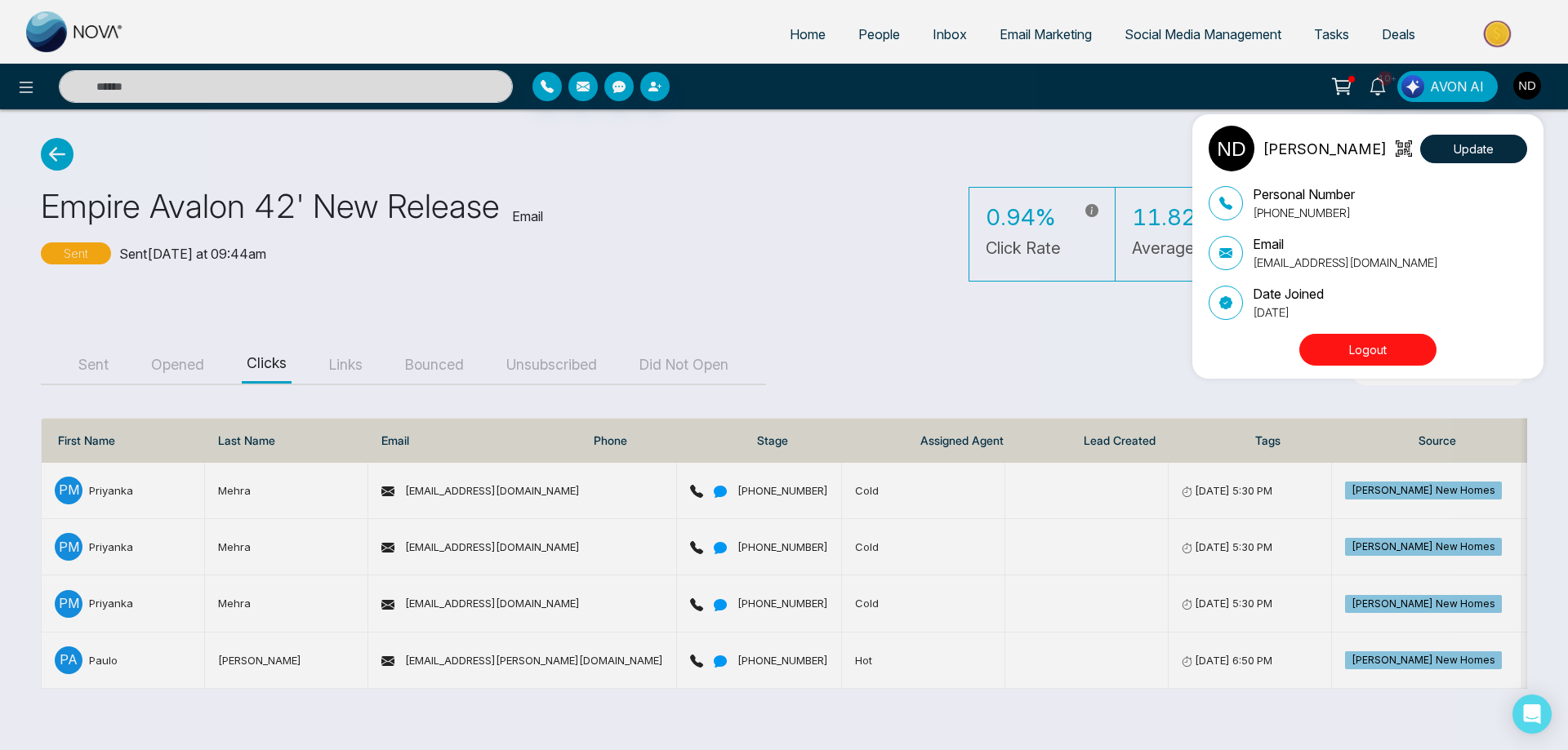
click at [1374, 353] on button "Logout" at bounding box center [1368, 349] width 137 height 32
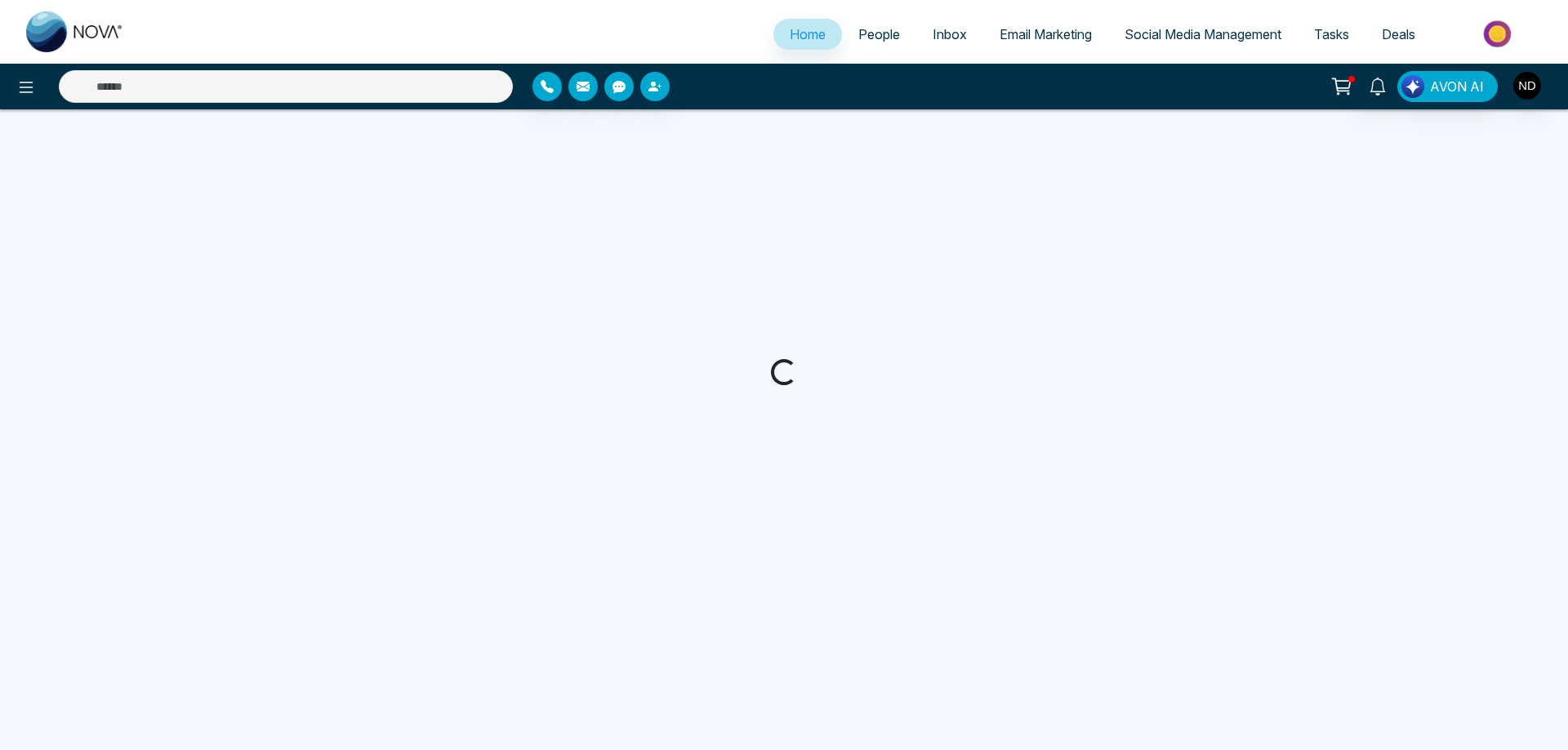
select select "*"
